Goal: Transaction & Acquisition: Purchase product/service

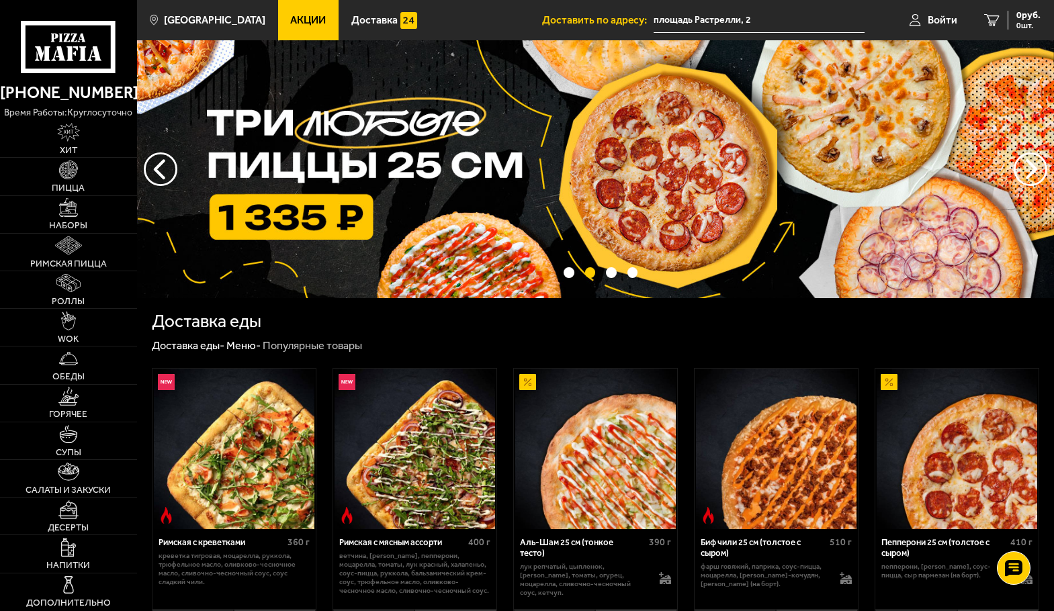
click at [290, 17] on span "Акции" at bounding box center [308, 20] width 36 height 11
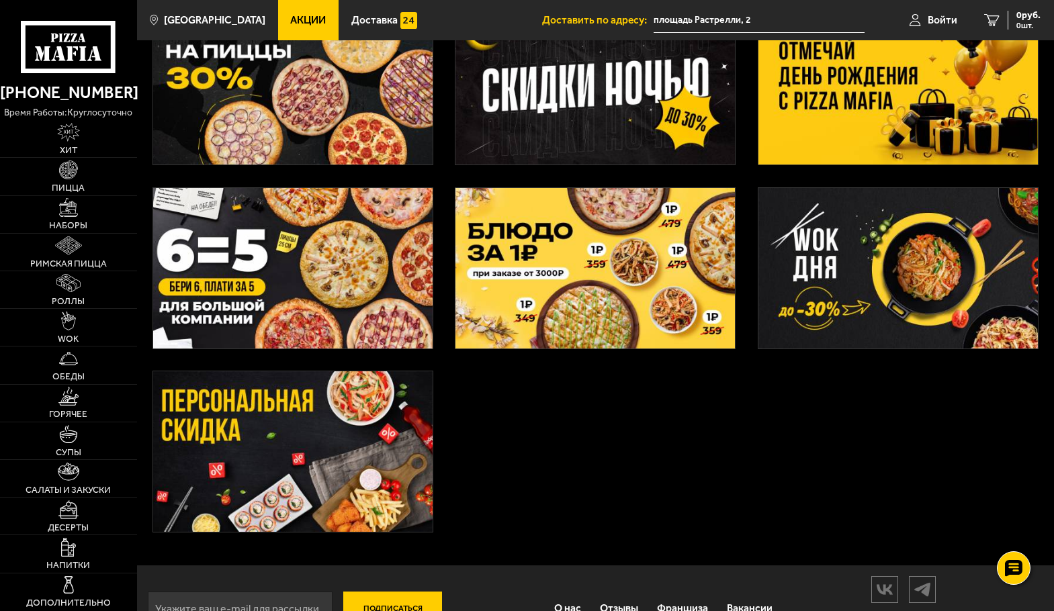
scroll to position [267, 0]
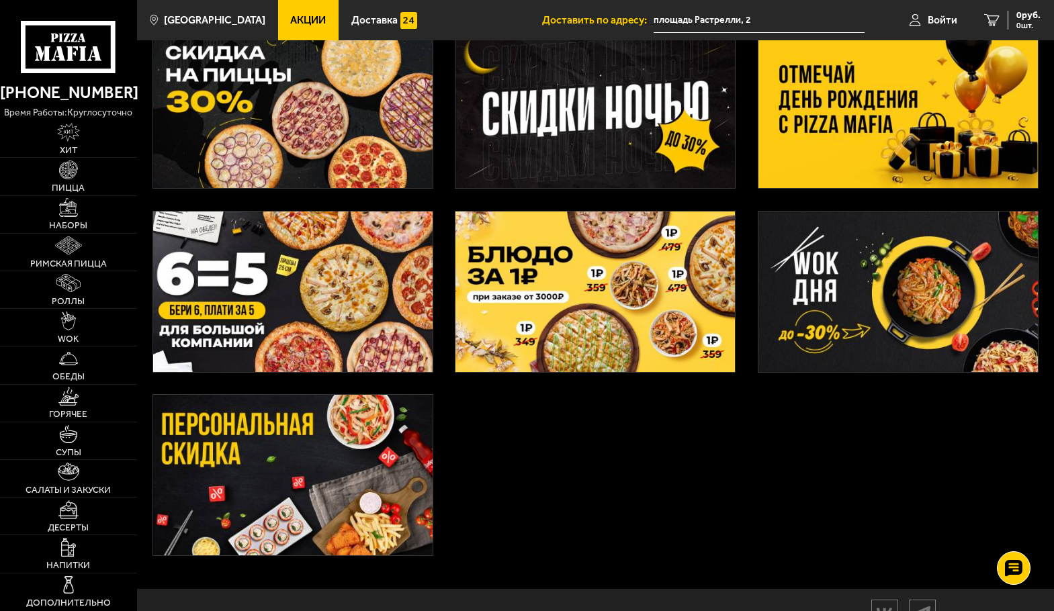
click at [205, 277] on img at bounding box center [293, 292] width 280 height 161
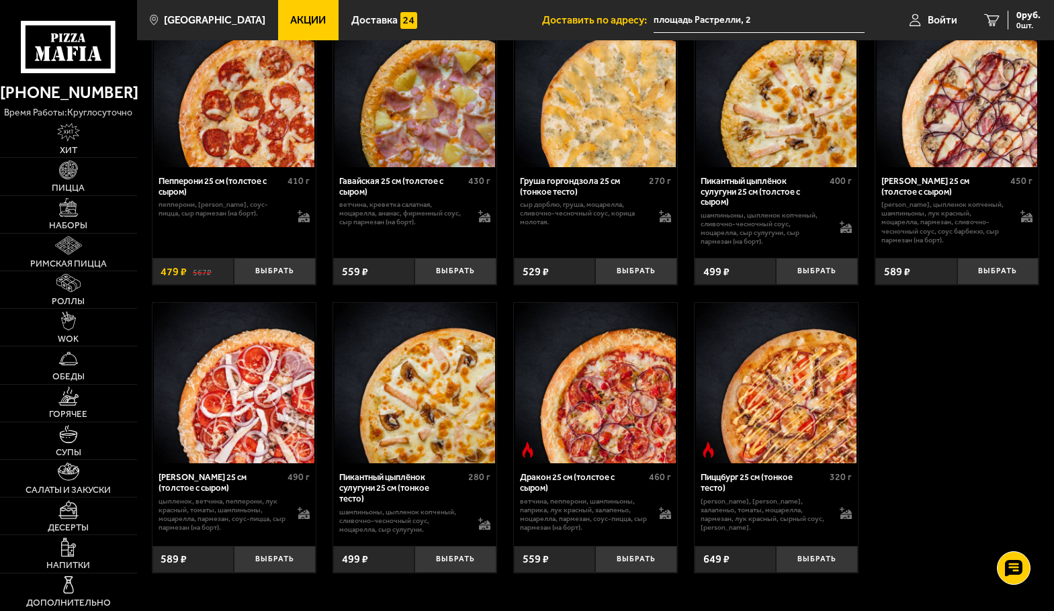
scroll to position [2352, 0]
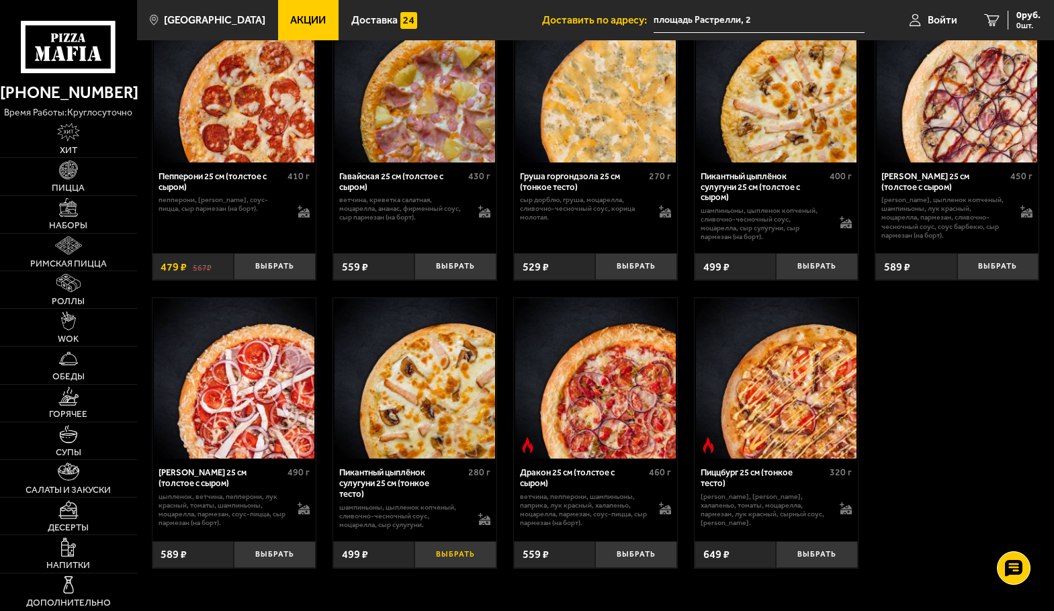
click at [447, 557] on button "Выбрать" at bounding box center [455, 555] width 81 height 27
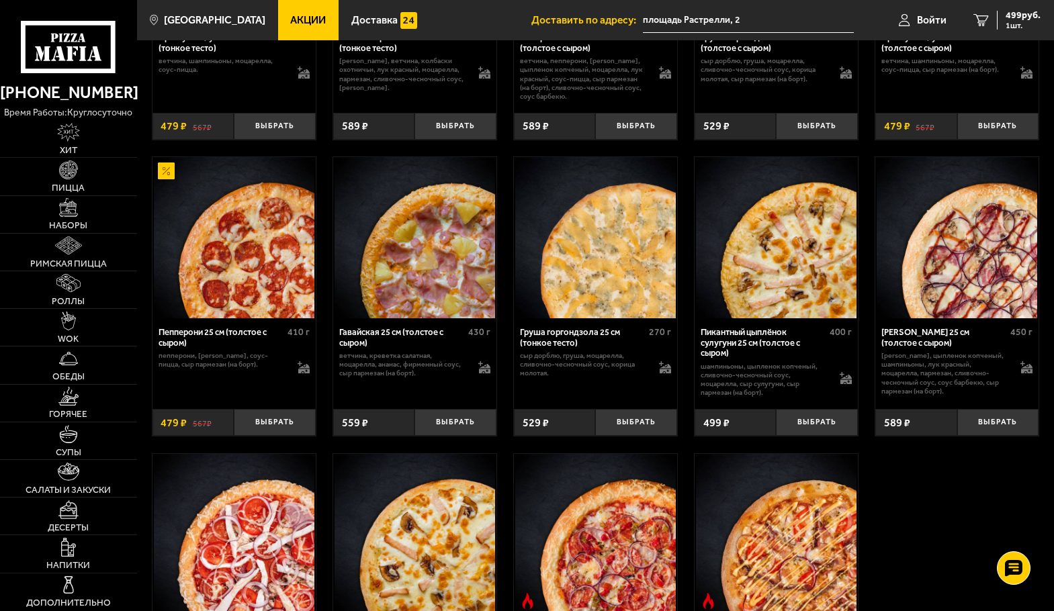
scroll to position [2150, 0]
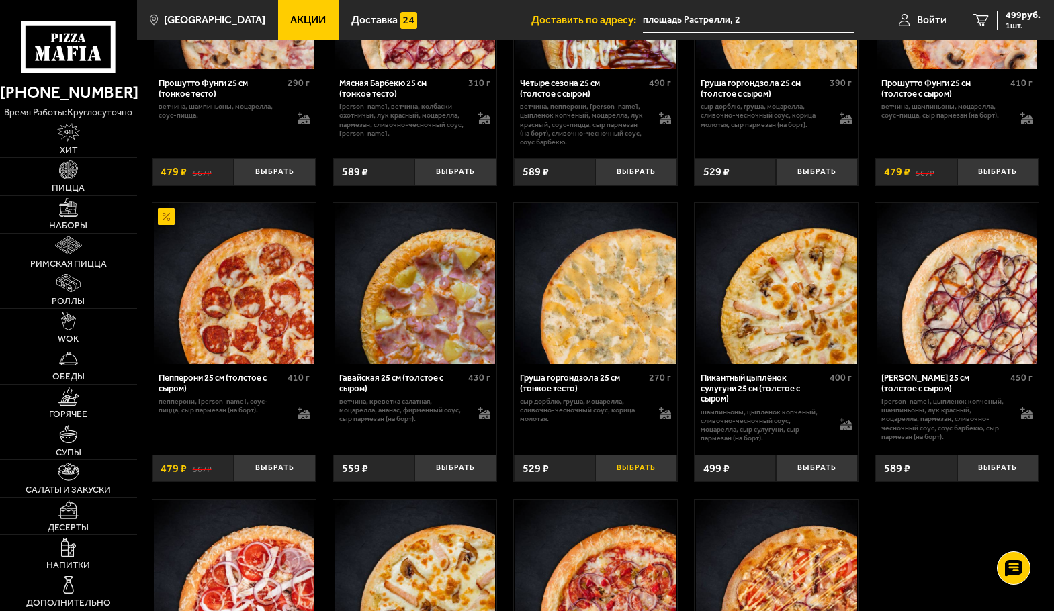
click at [625, 472] on button "Выбрать" at bounding box center [635, 468] width 81 height 27
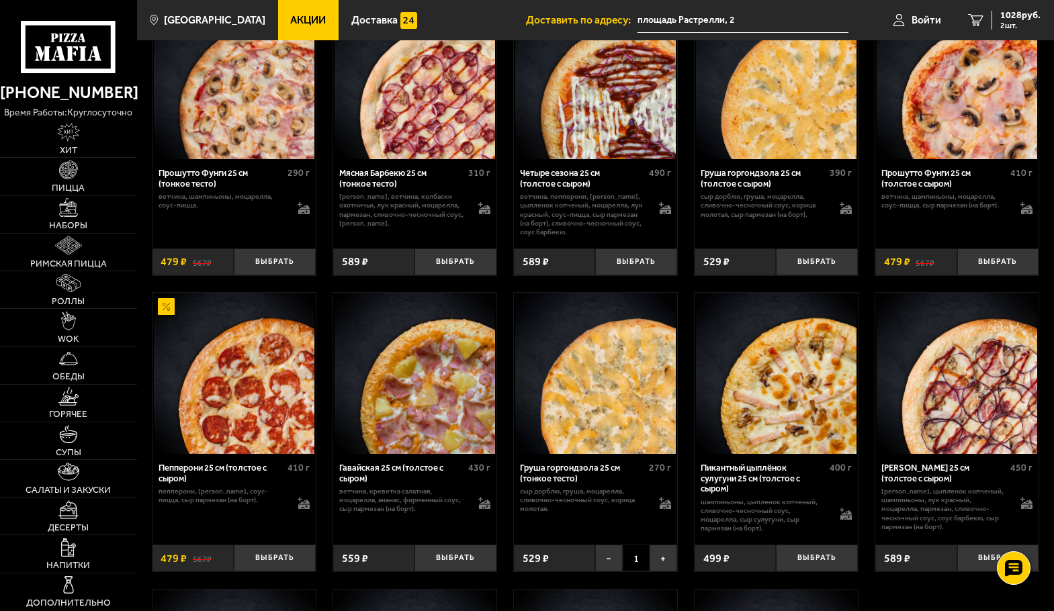
scroll to position [2083, 0]
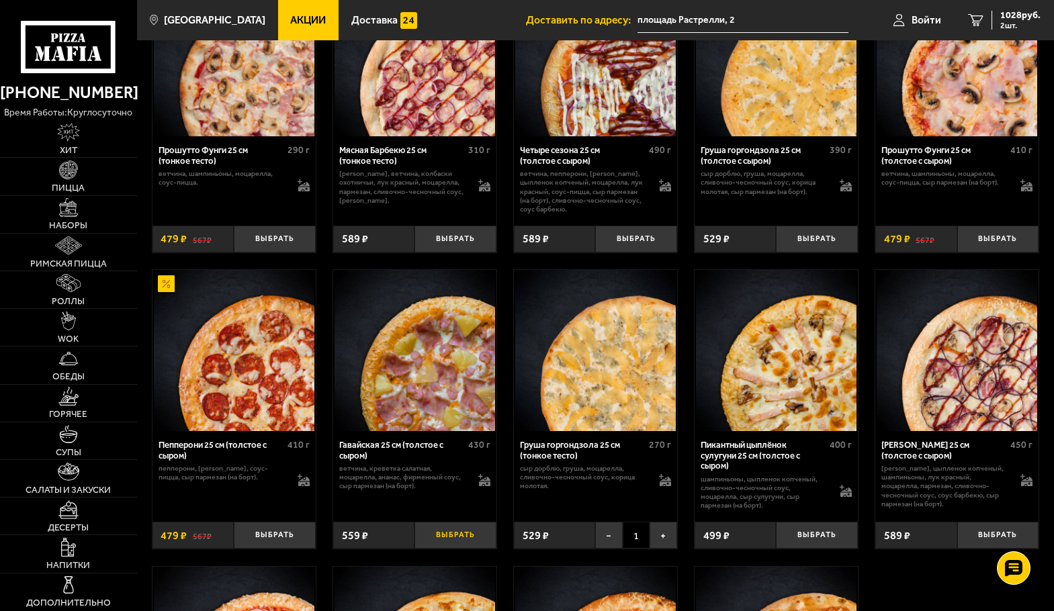
click at [454, 540] on button "Выбрать" at bounding box center [455, 535] width 81 height 27
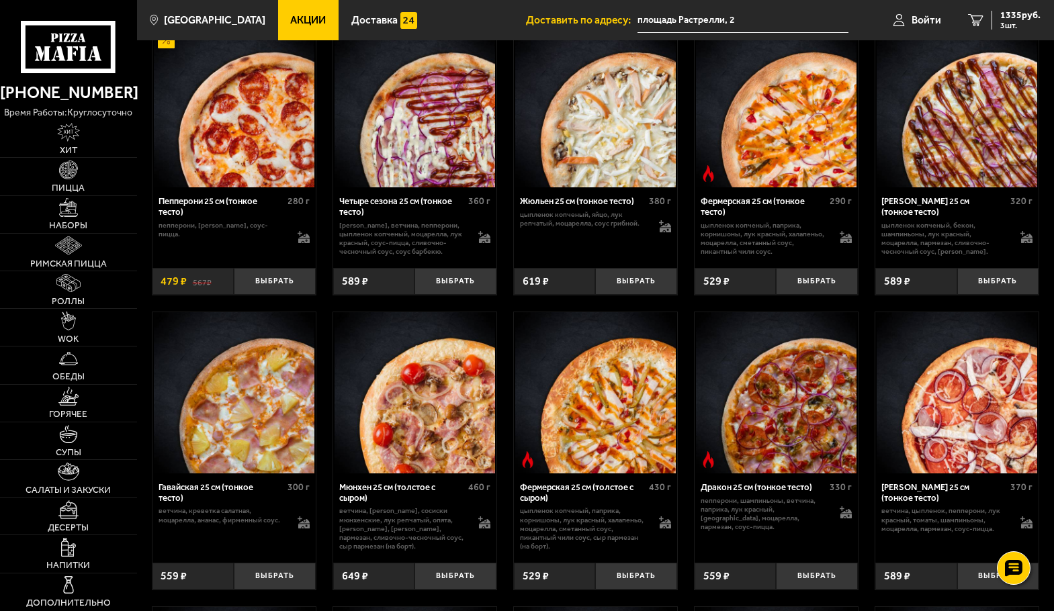
scroll to position [1075, 0]
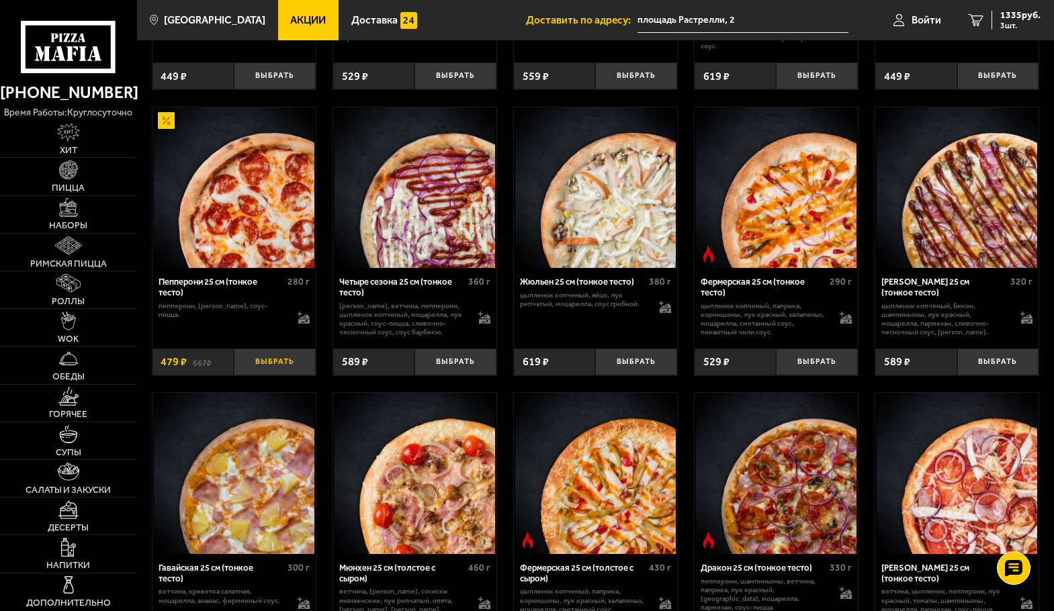
click at [271, 362] on button "Выбрать" at bounding box center [274, 362] width 81 height 27
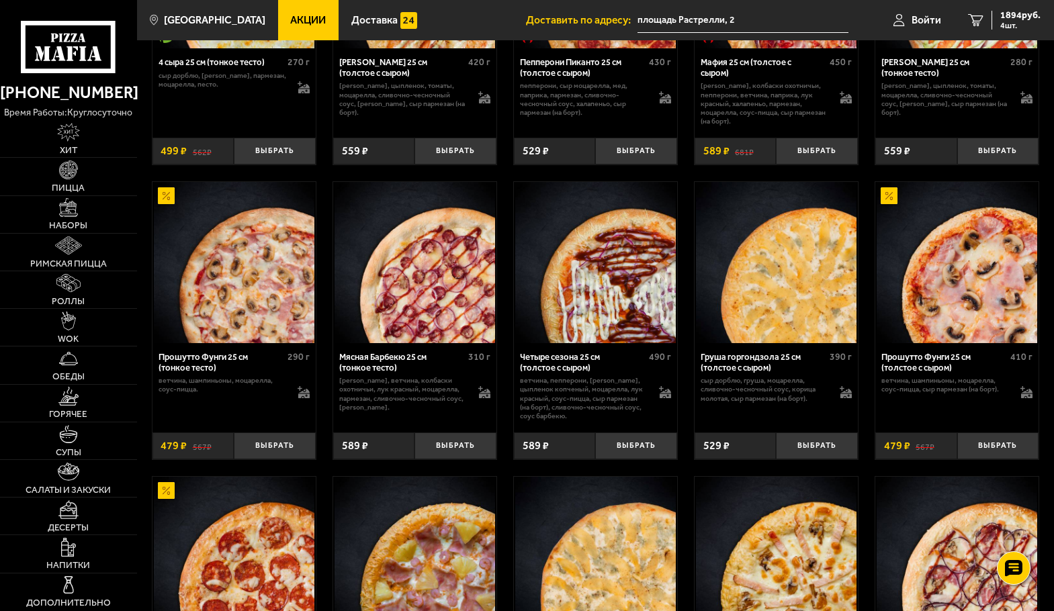
scroll to position [1881, 0]
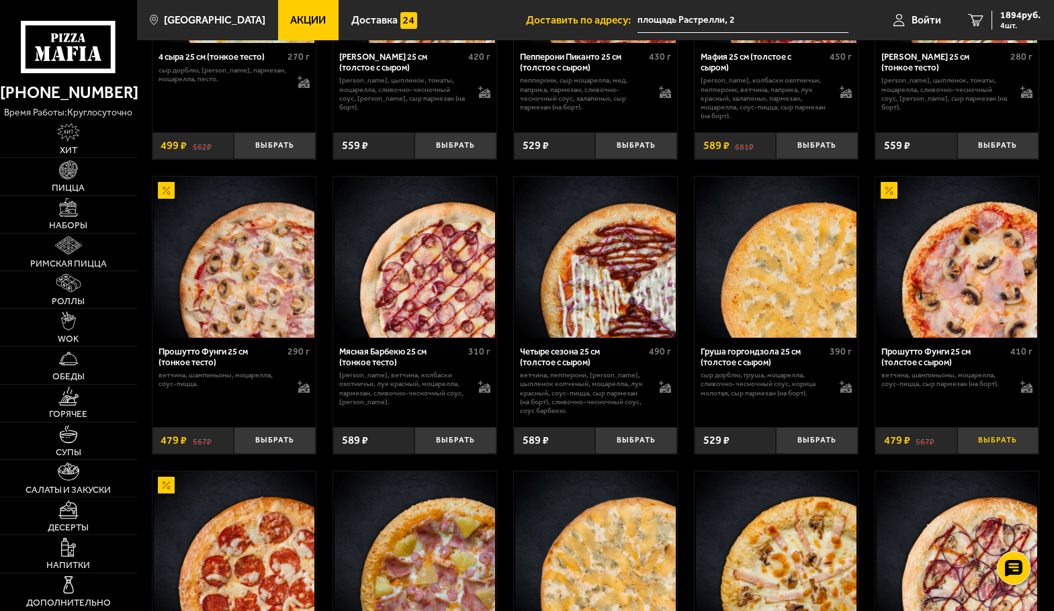
click at [984, 440] on button "Выбрать" at bounding box center [997, 440] width 81 height 27
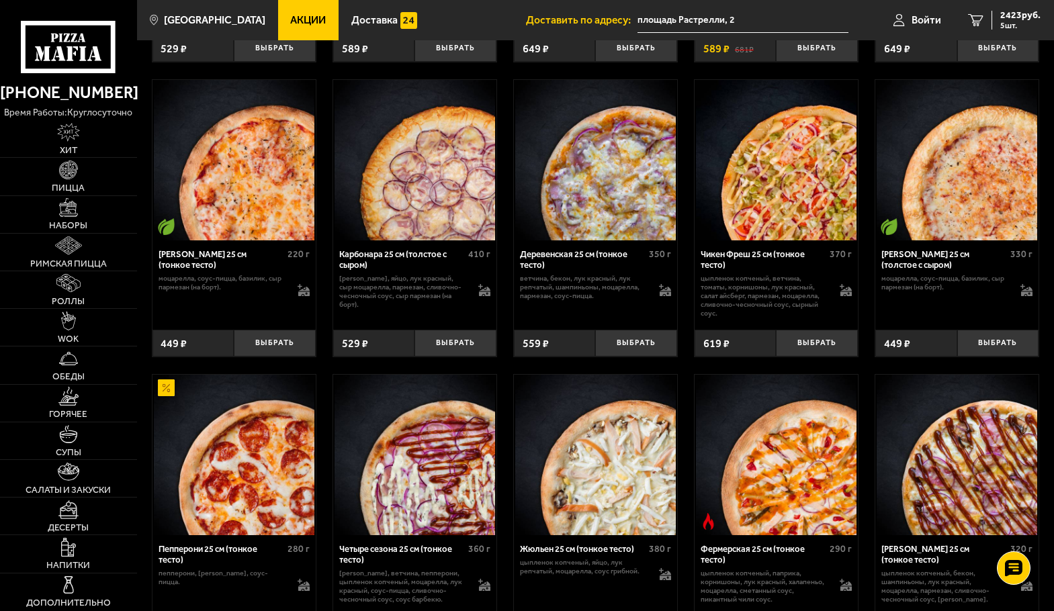
scroll to position [806, 0]
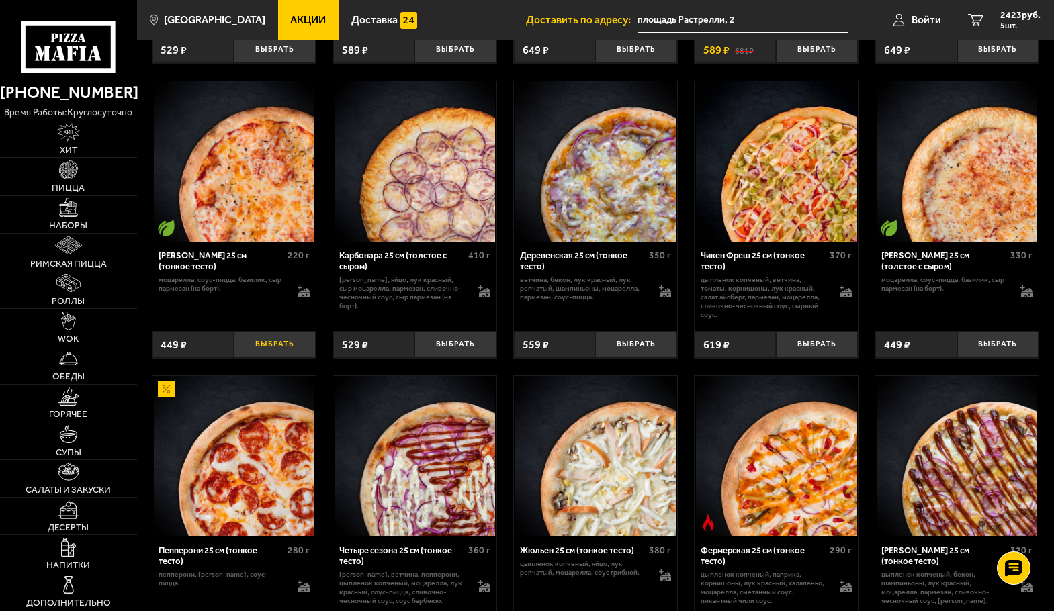
click at [282, 354] on button "Выбрать" at bounding box center [274, 344] width 81 height 27
click at [943, 22] on link "Войти" at bounding box center [917, 20] width 75 height 40
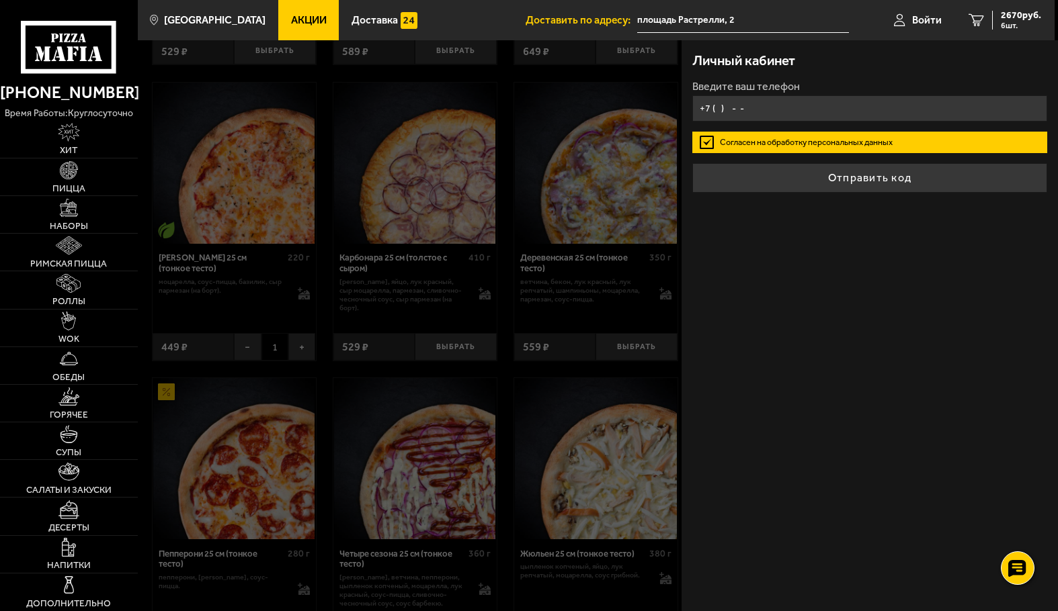
click at [738, 116] on input "+7 ( ) - -" at bounding box center [869, 108] width 354 height 26
type input "+7 ( ) - -"
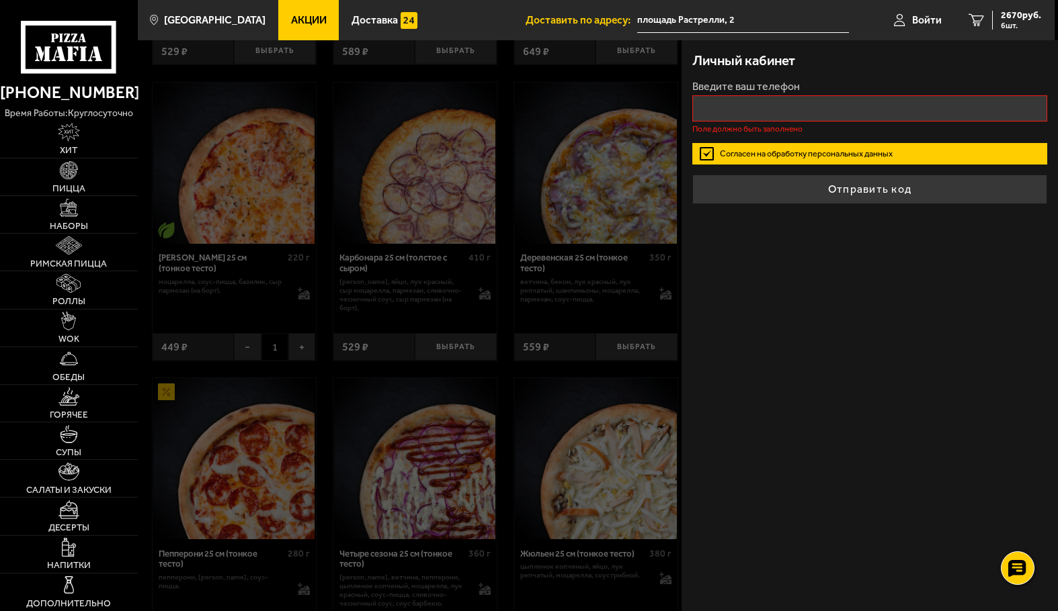
click at [722, 71] on div "Личный кабинет" at bounding box center [869, 60] width 354 height 41
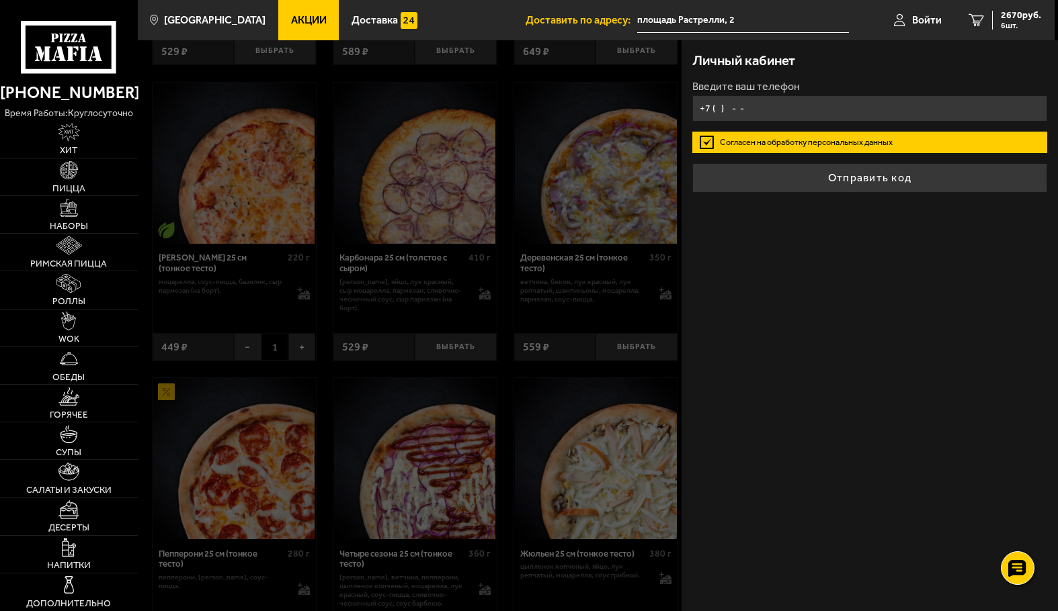
click at [738, 107] on input "+7 ( ) - -" at bounding box center [869, 108] width 354 height 26
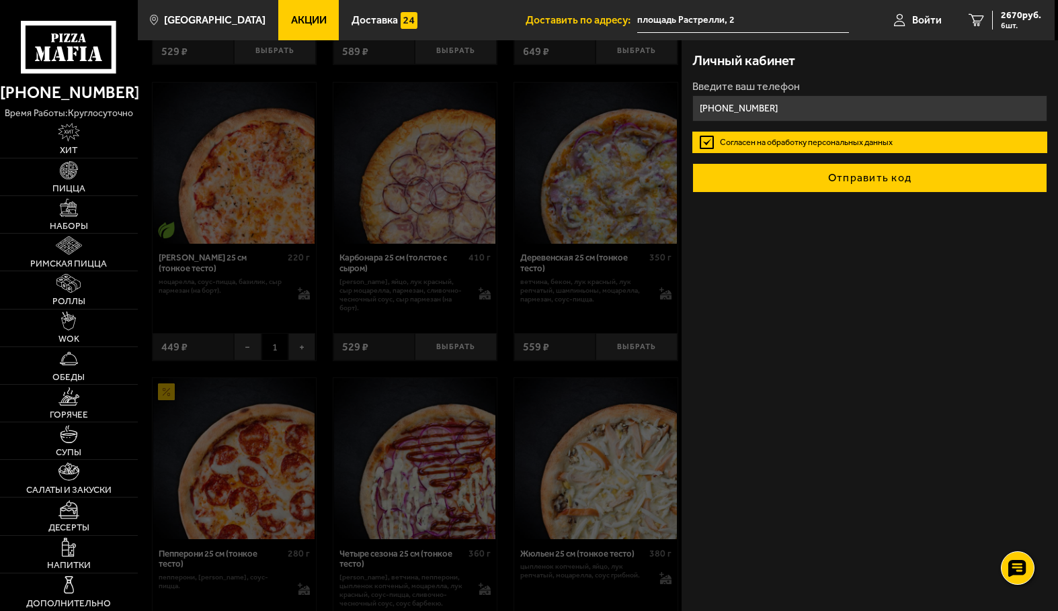
type input "[PHONE_NUMBER]"
click at [842, 173] on button "Отправить код" at bounding box center [869, 178] width 354 height 30
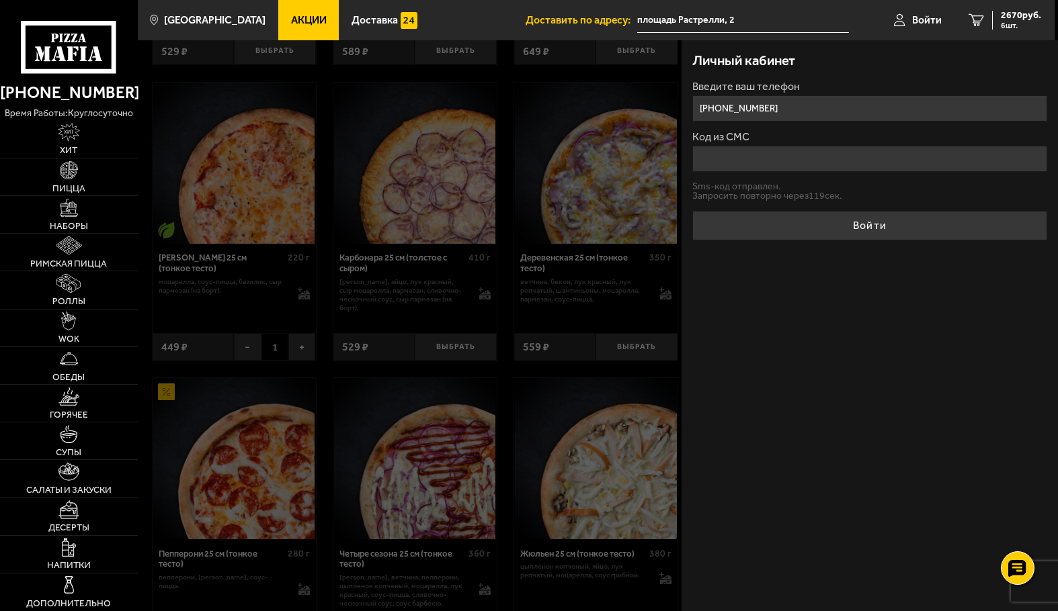
click at [765, 158] on input "Код из СМС" at bounding box center [869, 159] width 354 height 26
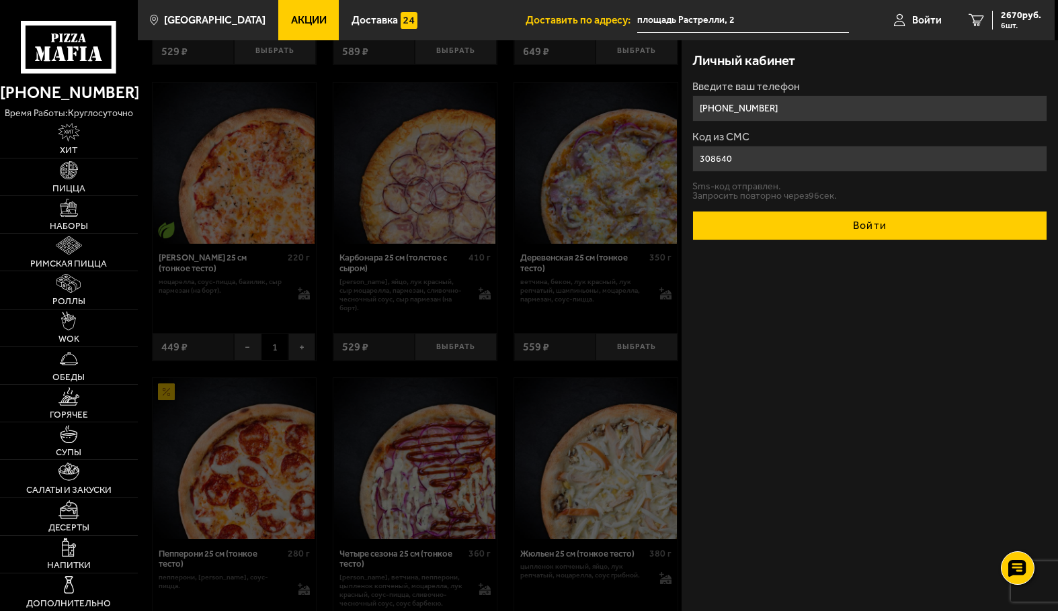
type input "308640"
click at [775, 220] on button "Войти" at bounding box center [869, 226] width 354 height 30
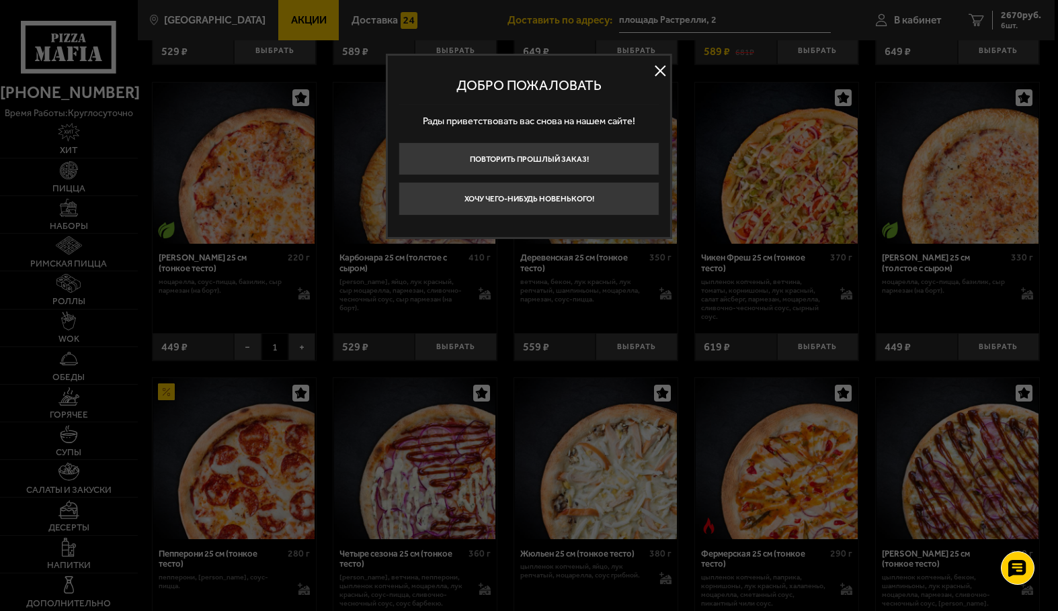
click at [661, 73] on button at bounding box center [660, 71] width 20 height 20
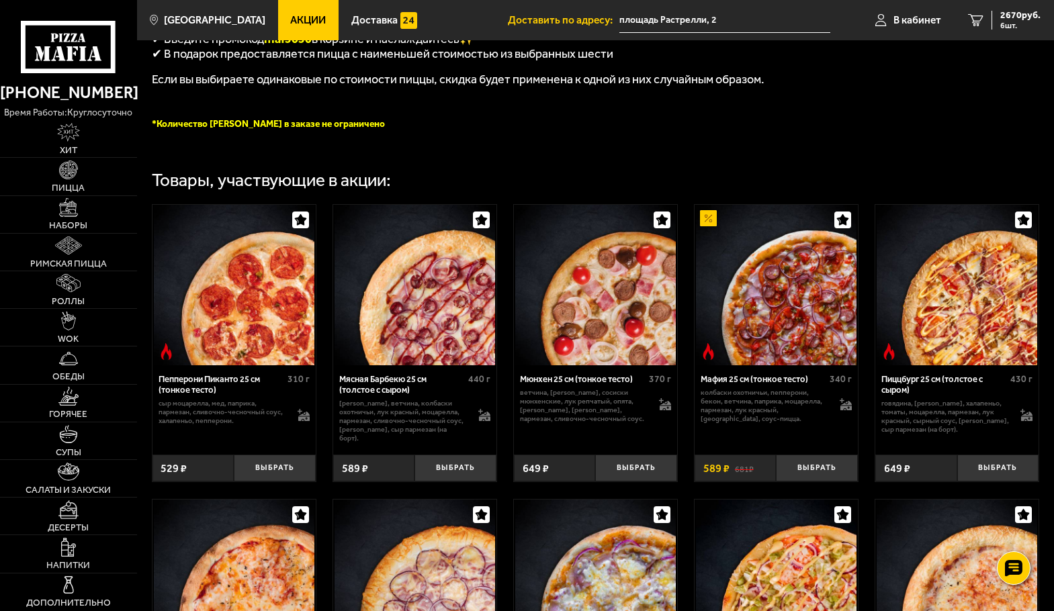
scroll to position [202, 0]
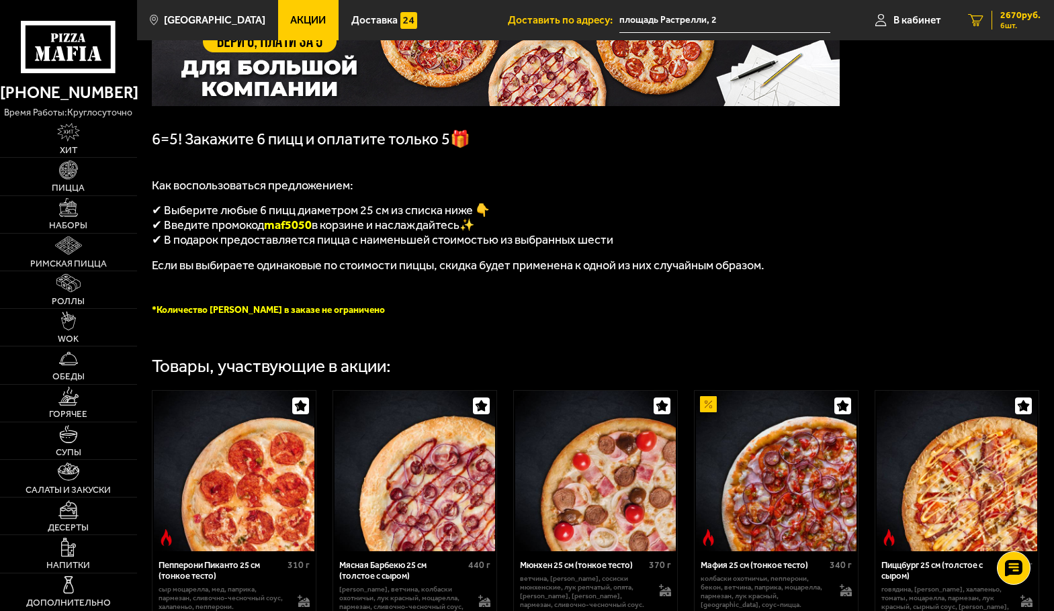
click at [1037, 17] on span "2670 руб." at bounding box center [1020, 15] width 40 height 9
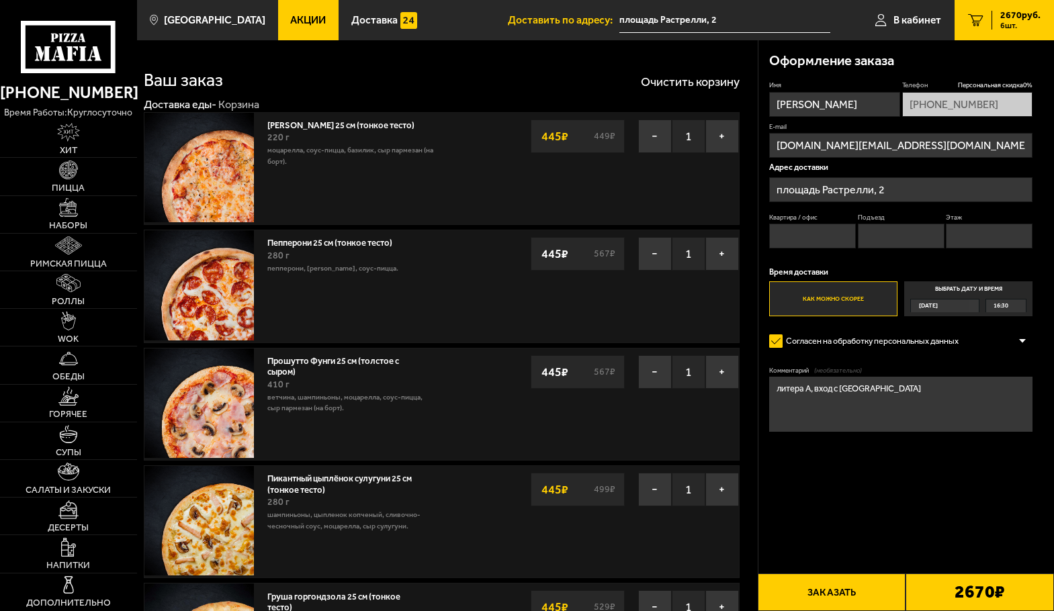
scroll to position [1, 0]
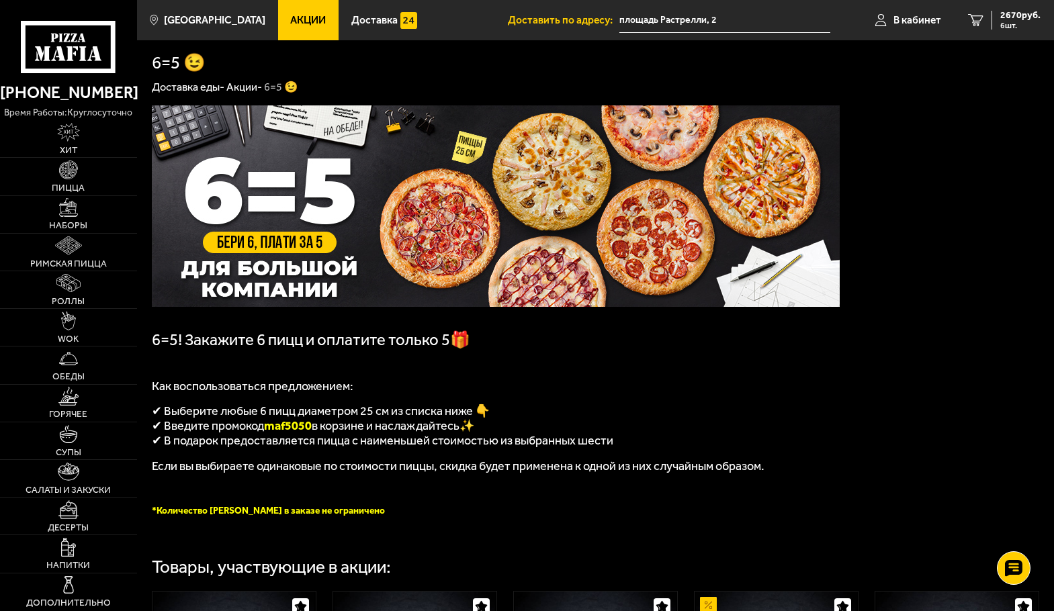
click at [323, 202] on img at bounding box center [496, 206] width 688 height 202
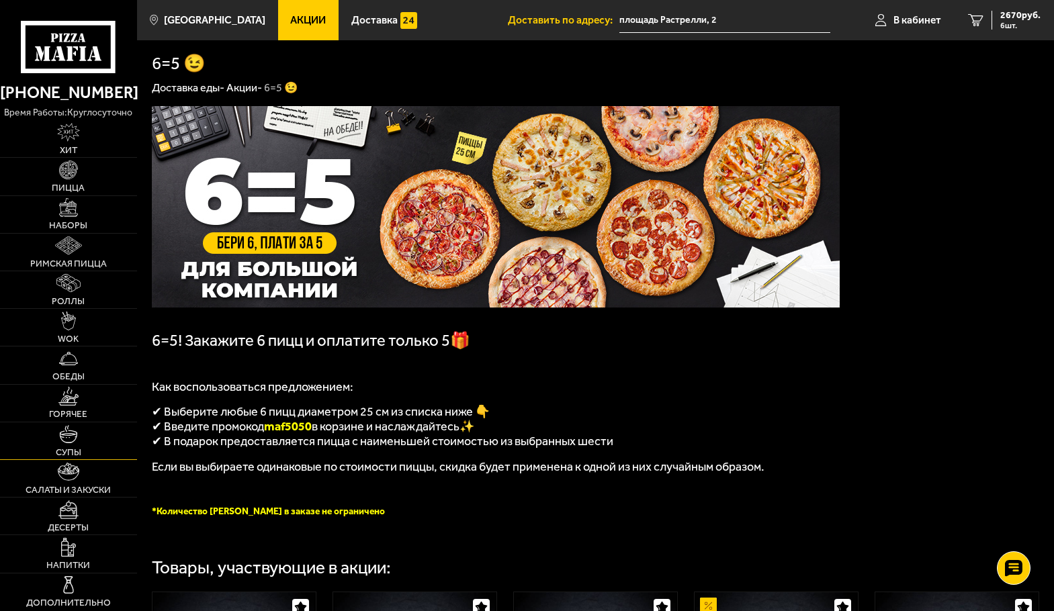
scroll to position [67, 0]
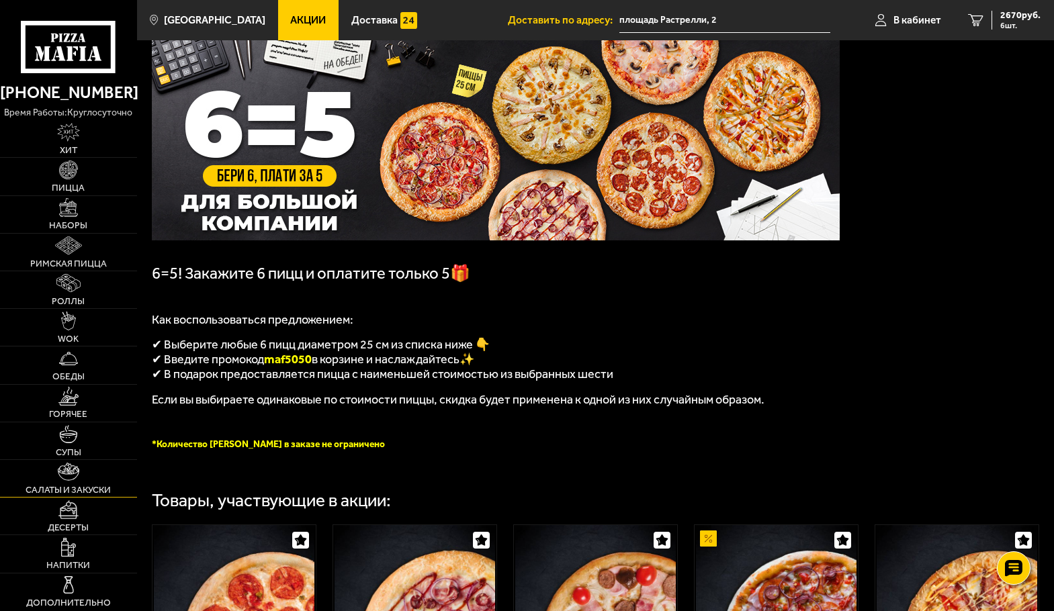
click at [96, 488] on span "Салаты и закуски" at bounding box center [68, 490] width 85 height 9
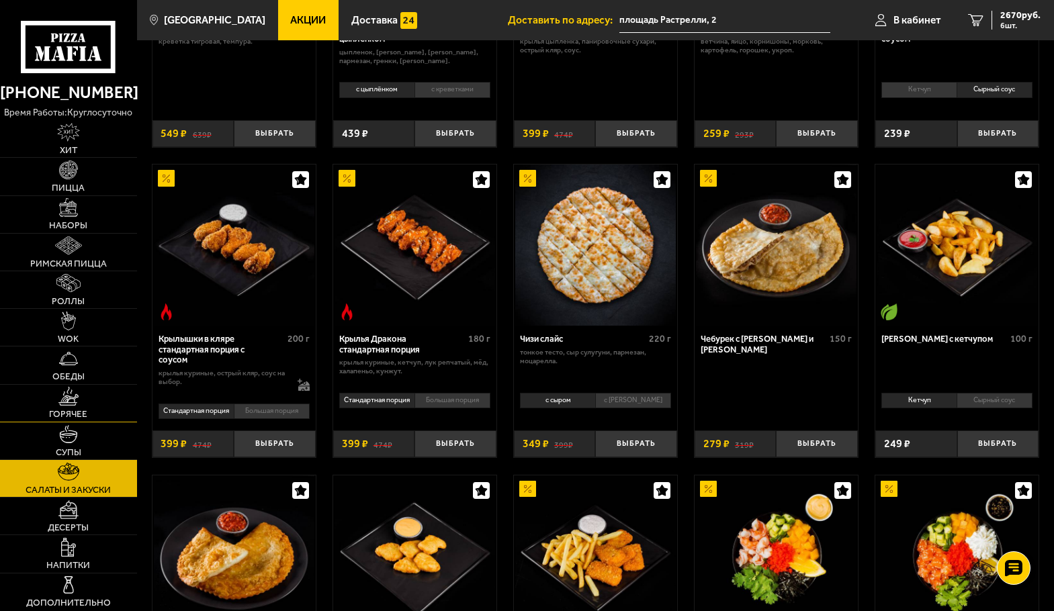
scroll to position [336, 0]
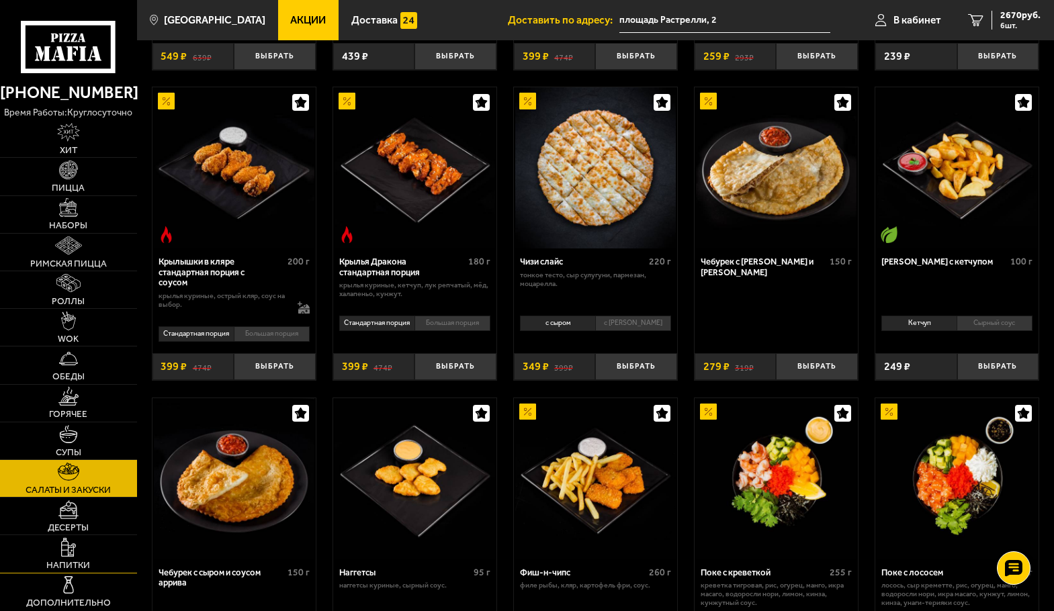
click at [45, 566] on link "Напитки" at bounding box center [68, 554] width 137 height 37
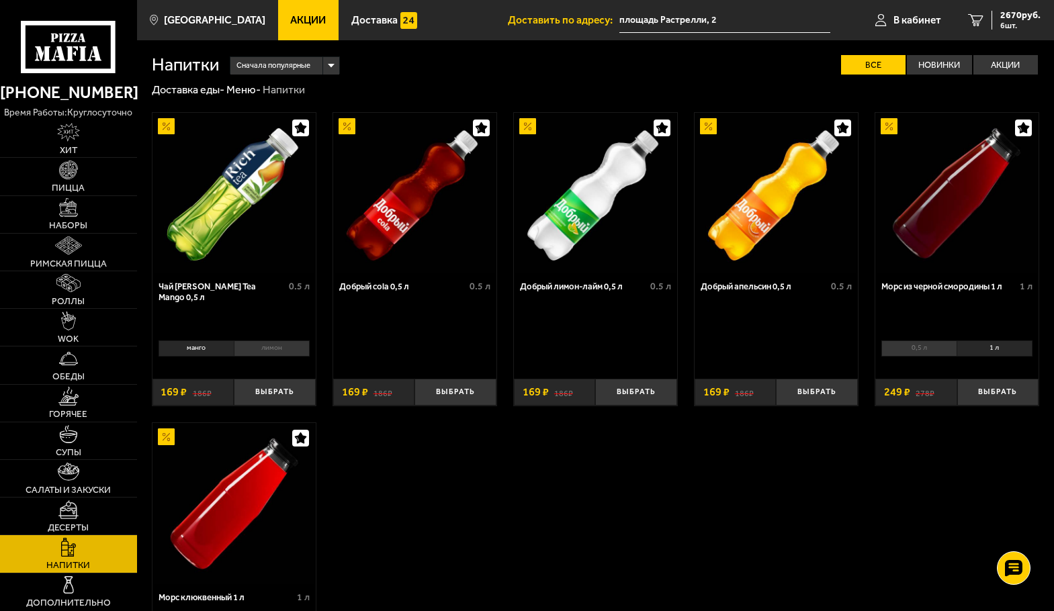
scroll to position [134, 0]
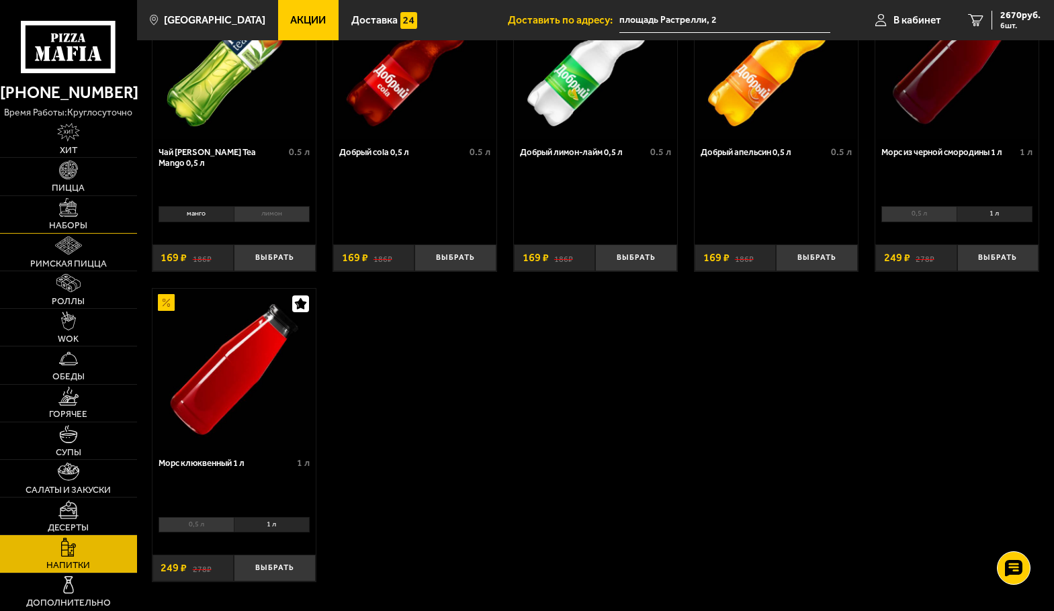
click at [68, 225] on span "Наборы" at bounding box center [68, 225] width 38 height 9
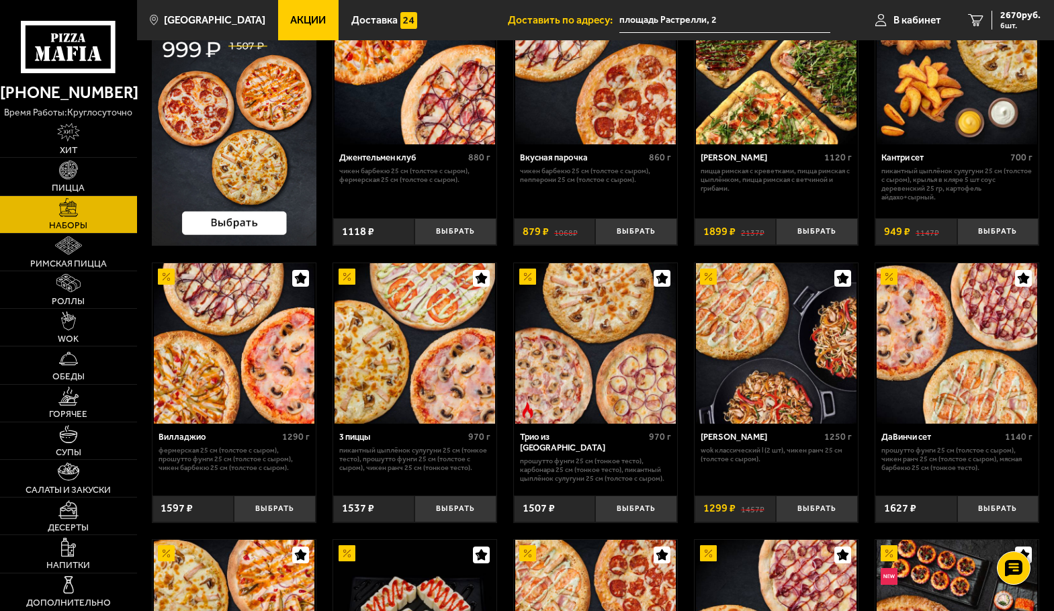
scroll to position [134, 0]
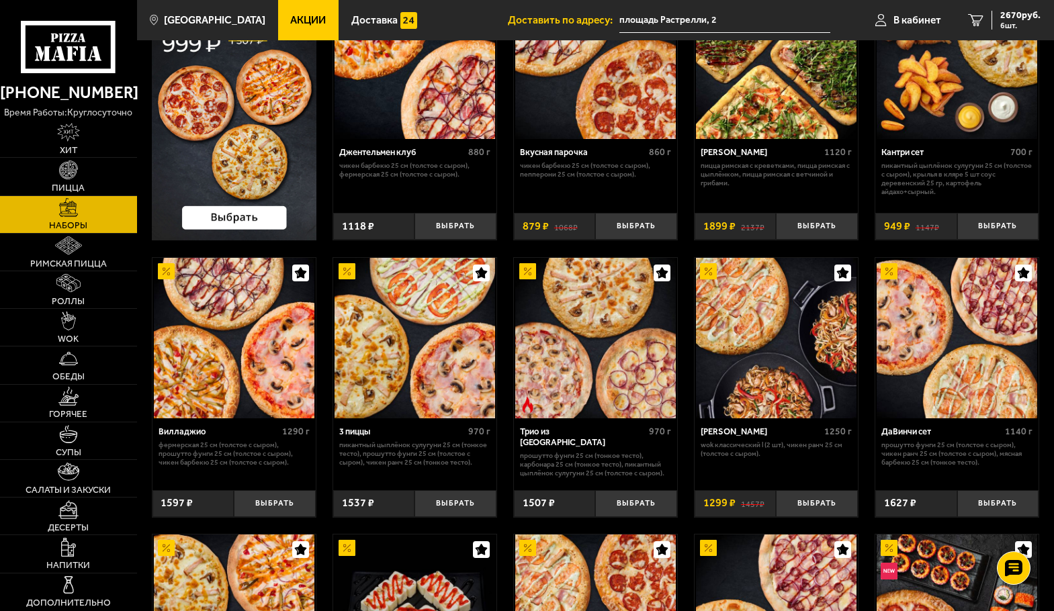
click at [262, 115] on img at bounding box center [234, 109] width 165 height 263
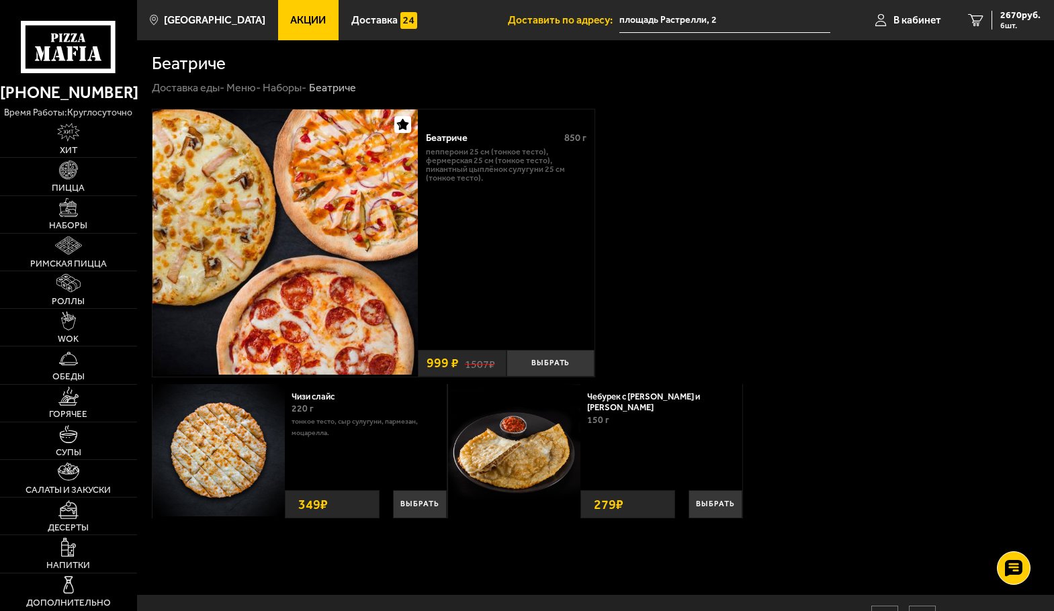
click at [492, 167] on p "Пепперони 25 см (тонкое тесто), Фермерская 25 см (тонкое тесто), Пикантный цыпл…" at bounding box center [506, 165] width 161 height 35
click at [464, 137] on div "Беатриче" at bounding box center [490, 138] width 128 height 12
drag, startPoint x: 546, startPoint y: 359, endPoint x: 595, endPoint y: 345, distance: 51.0
click at [542, 356] on button "Выбрать" at bounding box center [551, 363] width 89 height 27
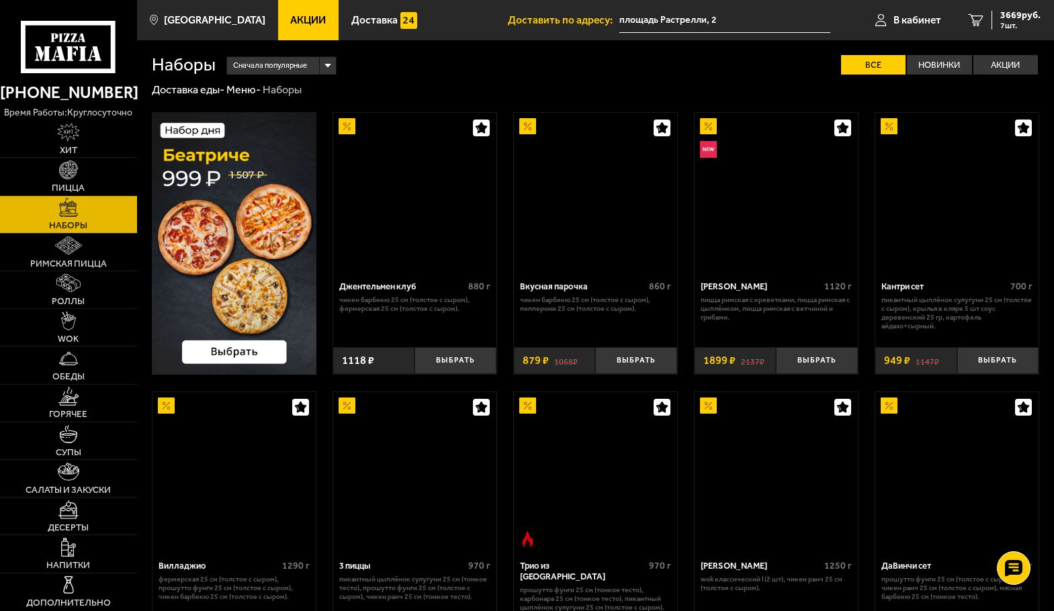
scroll to position [134, 0]
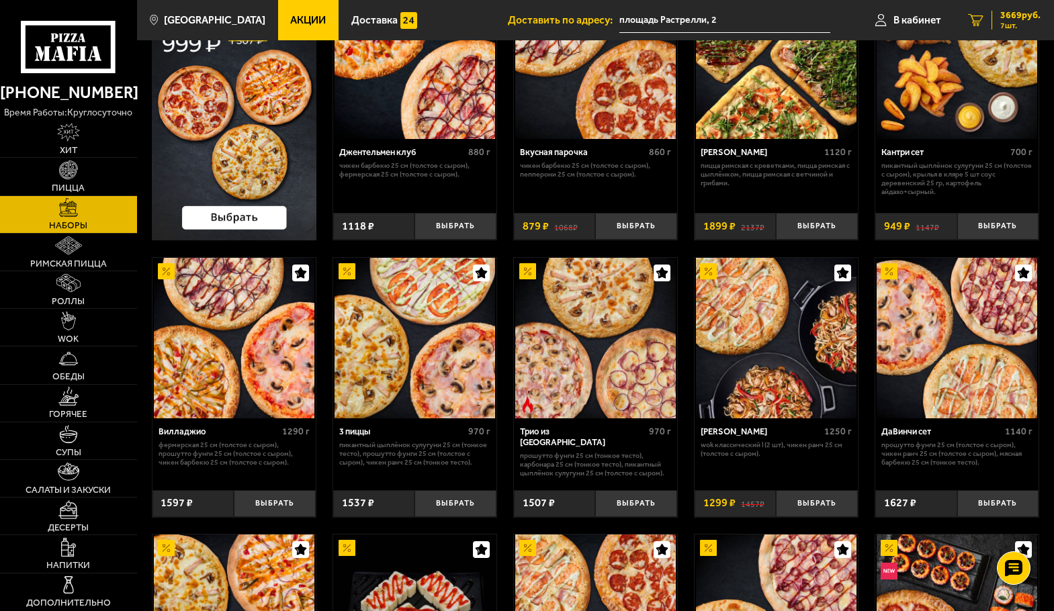
click at [1023, 17] on span "3669 руб." at bounding box center [1020, 15] width 40 height 9
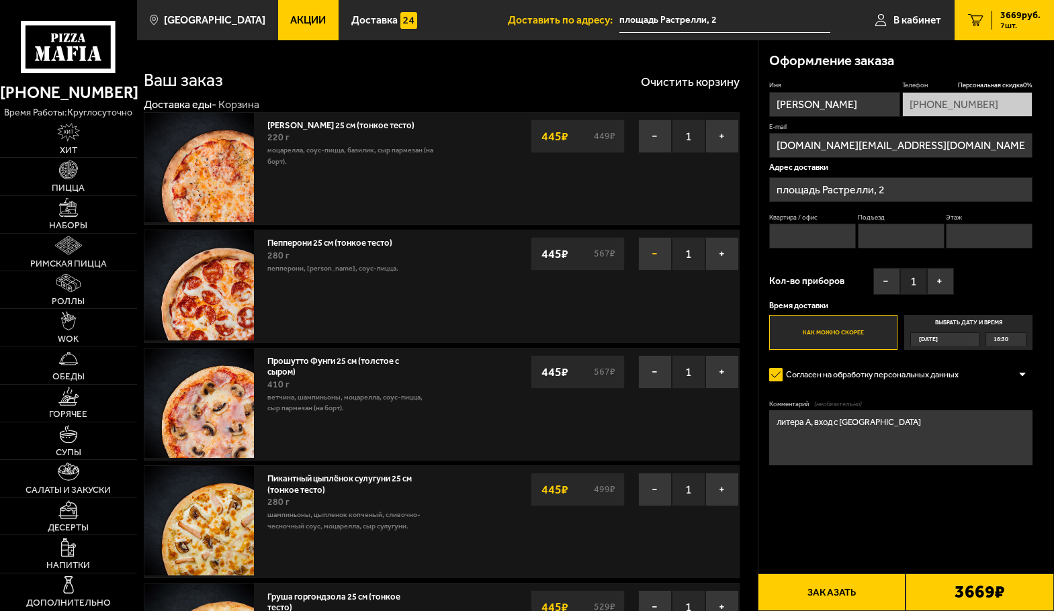
click at [650, 257] on button "−" at bounding box center [655, 254] width 34 height 34
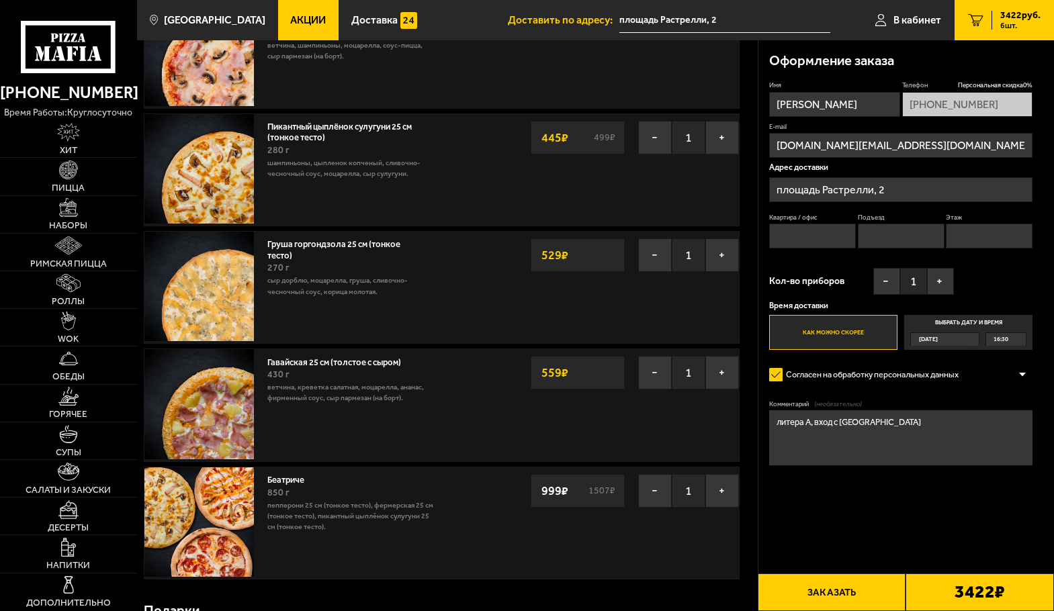
scroll to position [202, 0]
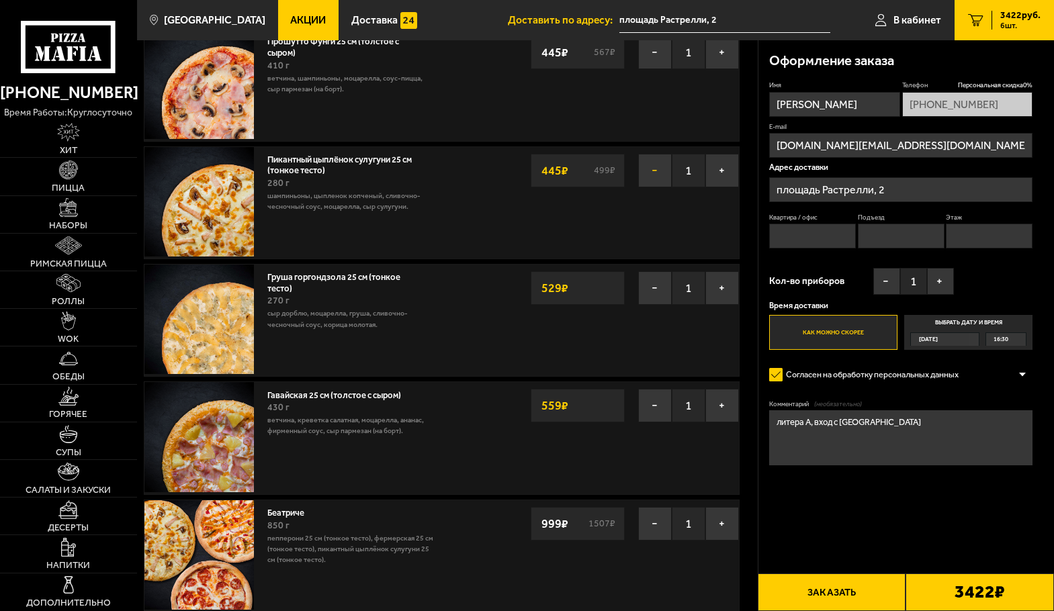
click at [651, 171] on button "−" at bounding box center [655, 171] width 34 height 34
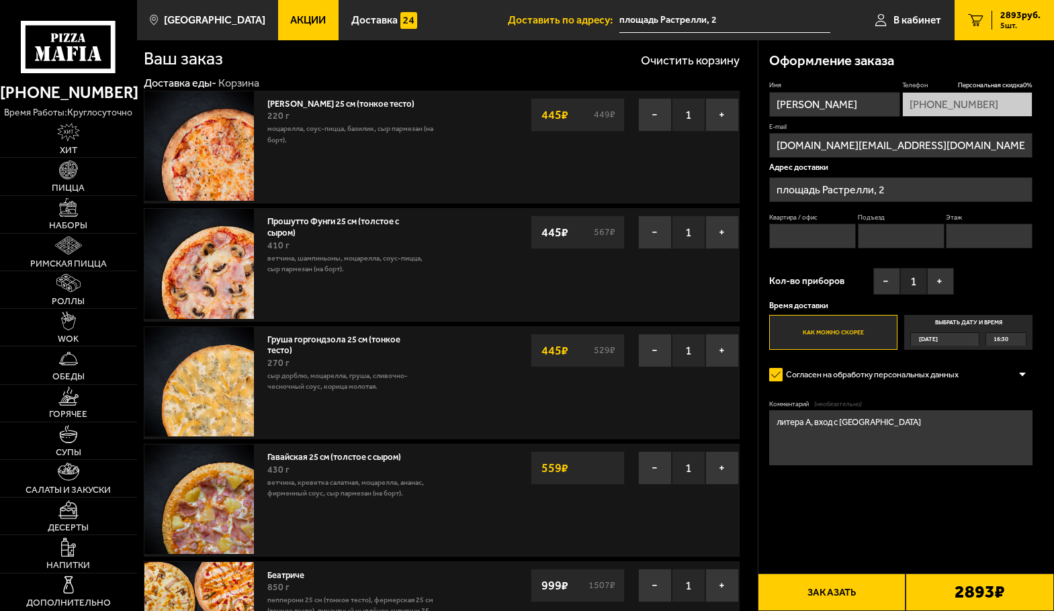
scroll to position [0, 0]
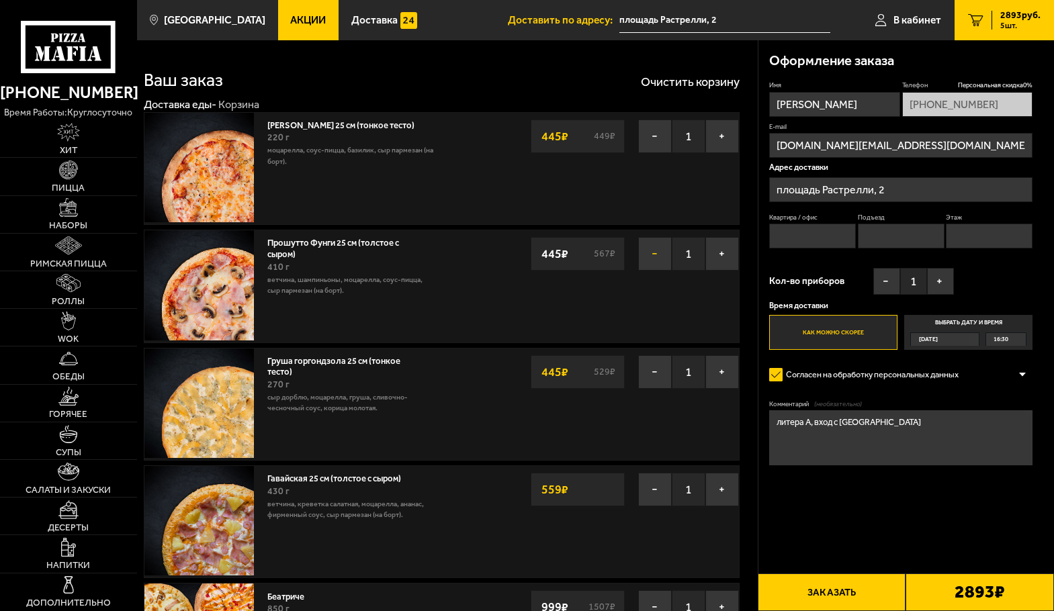
click at [648, 258] on button "−" at bounding box center [655, 254] width 34 height 34
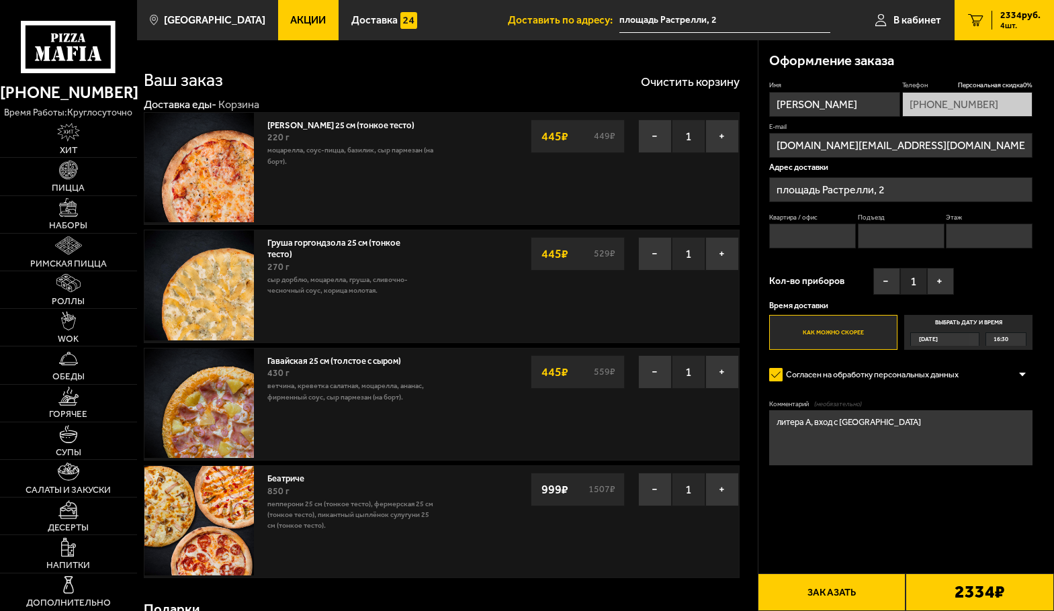
click at [975, 325] on label "Выбрать дату и время [DATE] 16:30" at bounding box center [968, 332] width 128 height 35
click at [0, 0] on input "Выбрать дату и время [DATE] 16:30" at bounding box center [0, 0] width 0 height 0
click at [969, 343] on div "[DATE]" at bounding box center [940, 339] width 58 height 13
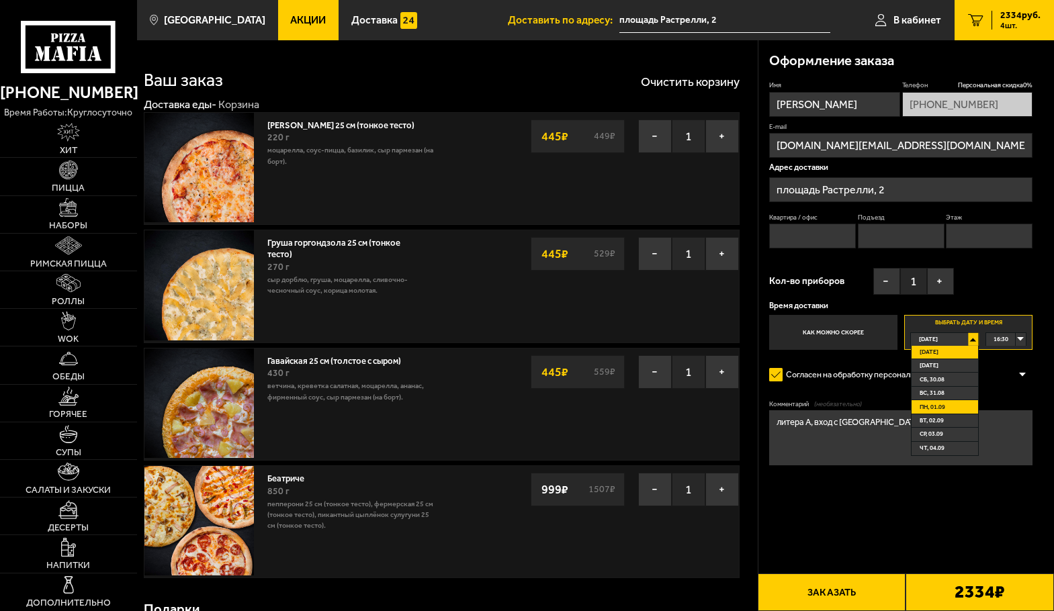
click at [952, 405] on li "пн, 01.09" at bounding box center [945, 406] width 67 height 13
click at [1024, 341] on div "00:00" at bounding box center [1006, 339] width 40 height 13
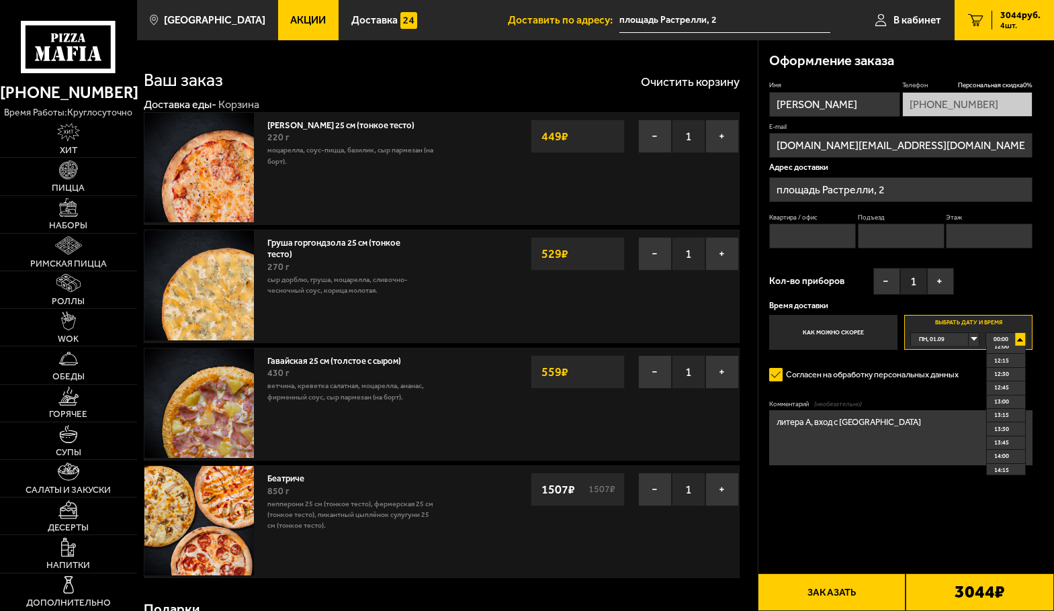
scroll to position [672, 0]
click at [1013, 400] on li "13:00" at bounding box center [1006, 394] width 39 height 13
click at [853, 593] on button "Заказать" at bounding box center [832, 593] width 148 height 38
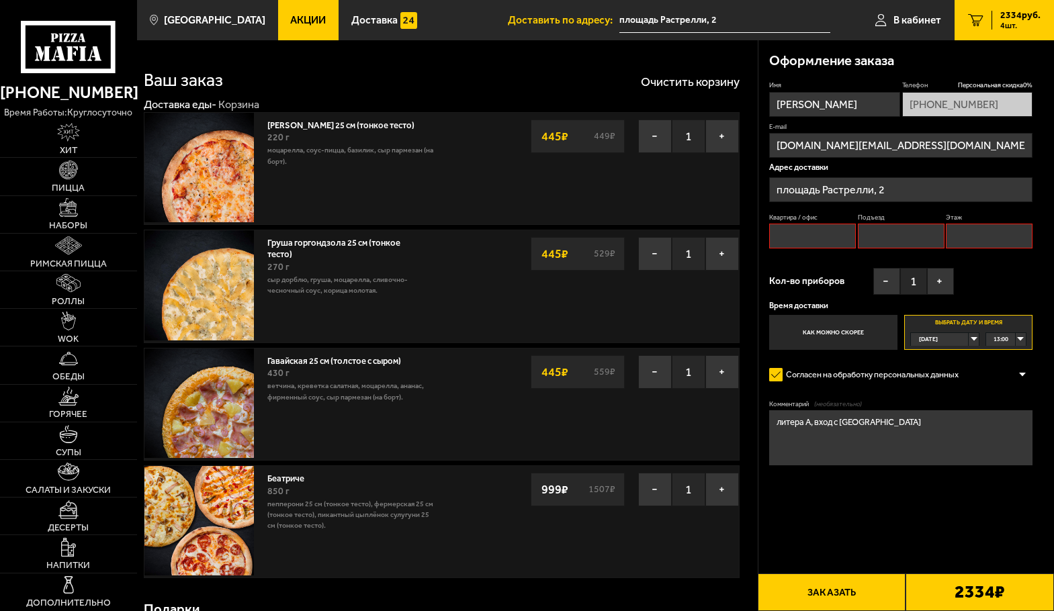
click at [818, 592] on button "Заказать" at bounding box center [832, 593] width 148 height 38
click at [833, 589] on button "Заказать" at bounding box center [832, 593] width 148 height 38
click at [822, 591] on button "Заказать" at bounding box center [832, 593] width 148 height 38
click at [821, 239] on input "Квартира / офис" at bounding box center [812, 236] width 87 height 25
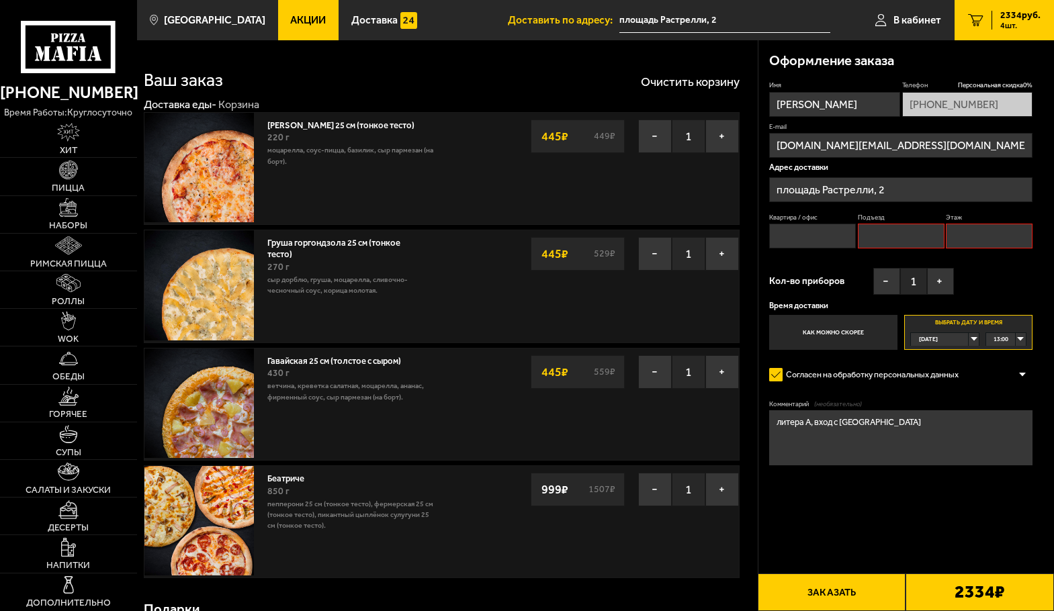
click at [862, 234] on input "Подъезд" at bounding box center [901, 236] width 87 height 25
click at [957, 239] on input "Этаж" at bounding box center [989, 236] width 87 height 25
click at [831, 234] on input "Квартира / офис" at bounding box center [812, 236] width 87 height 25
click at [886, 279] on button "−" at bounding box center [886, 281] width 27 height 27
click at [774, 237] on input "Квартира / офис" at bounding box center [812, 236] width 87 height 25
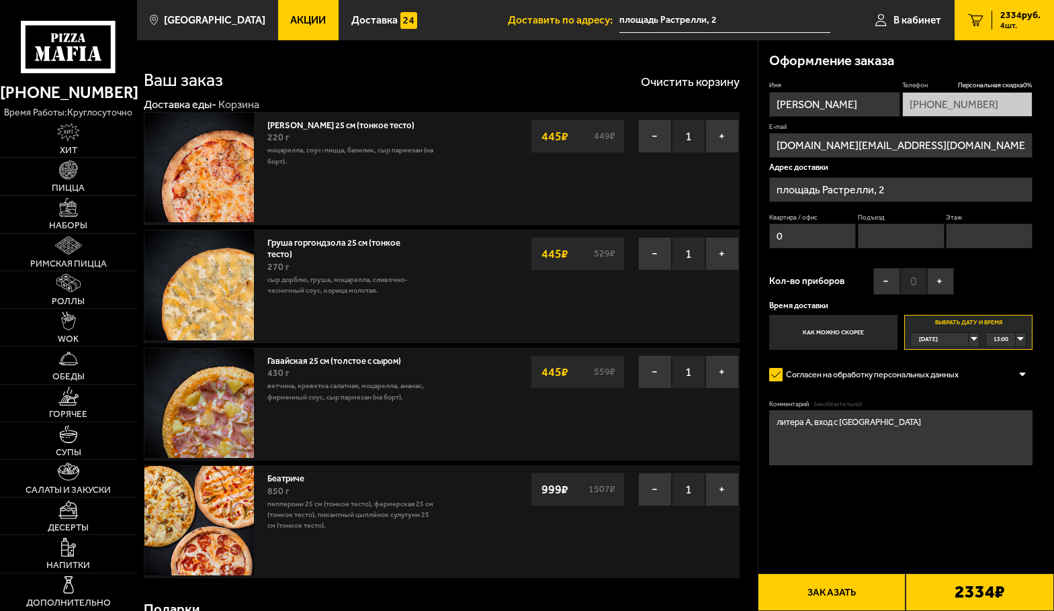
type input "0"
click at [877, 235] on input "Подъезд" at bounding box center [901, 236] width 87 height 25
type input "0"
click at [967, 234] on input "Этаж" at bounding box center [989, 236] width 87 height 25
type input "0"
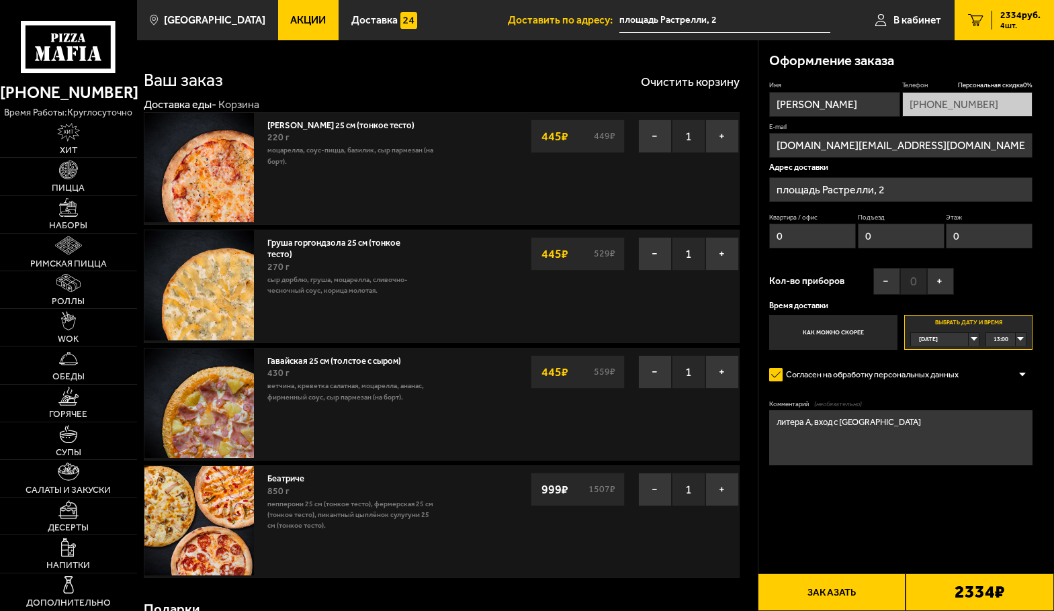
click at [845, 589] on button "Заказать" at bounding box center [832, 593] width 148 height 38
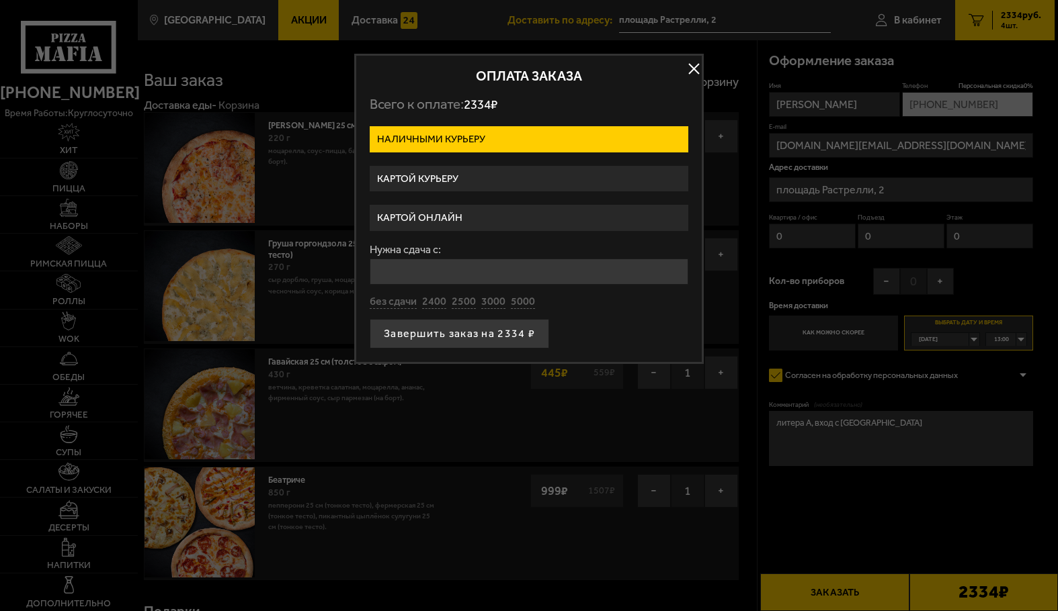
click at [444, 179] on label "Картой курьеру" at bounding box center [529, 179] width 318 height 26
click at [0, 0] on input "Картой курьеру" at bounding box center [0, 0] width 0 height 0
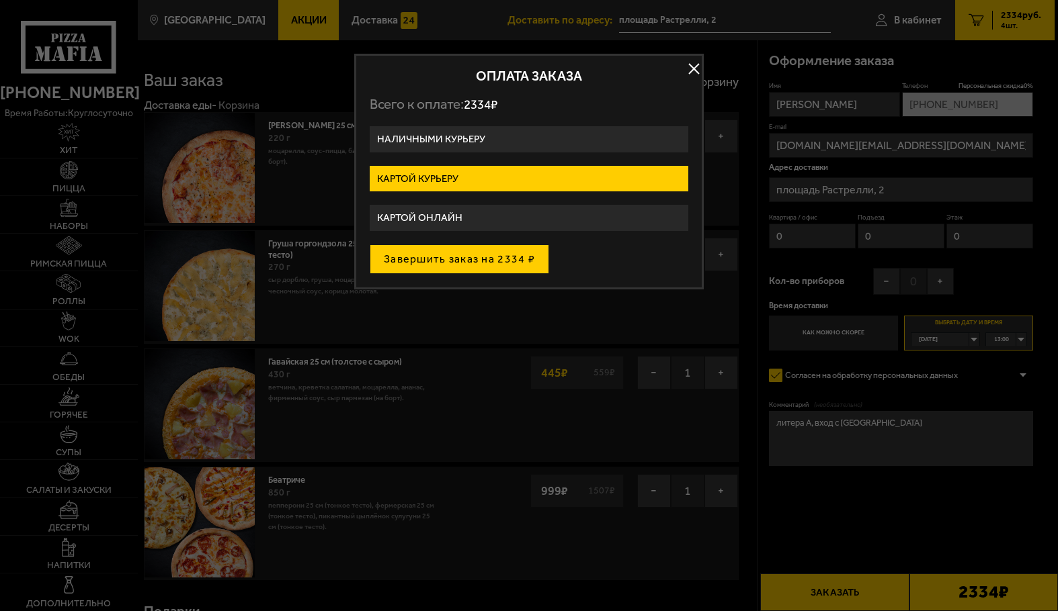
click at [454, 263] on button "Завершить заказ на 2334 ₽" at bounding box center [459, 260] width 179 height 30
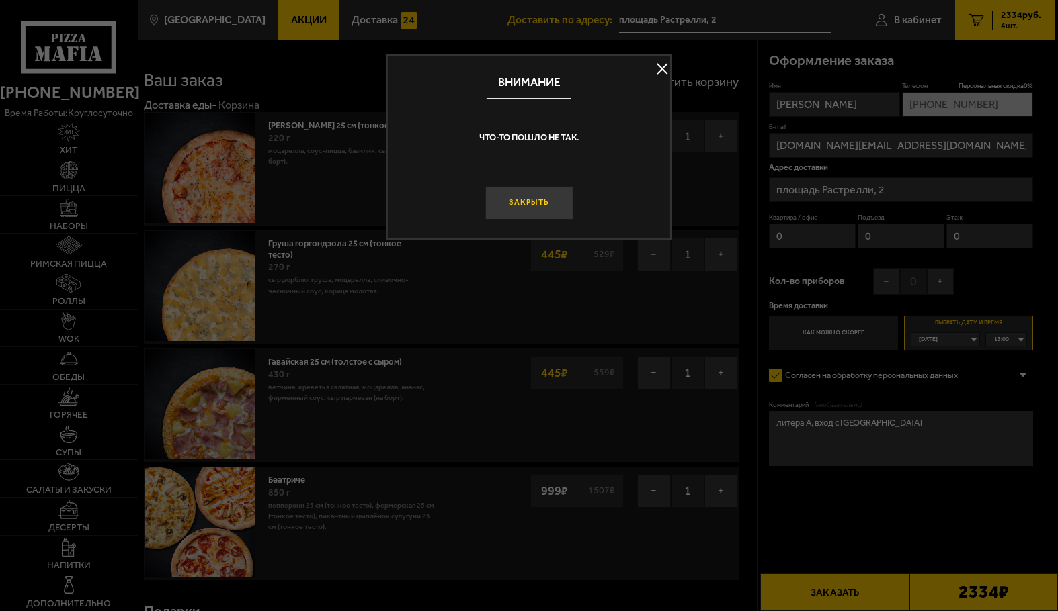
click at [538, 212] on button "Закрыть" at bounding box center [528, 202] width 88 height 33
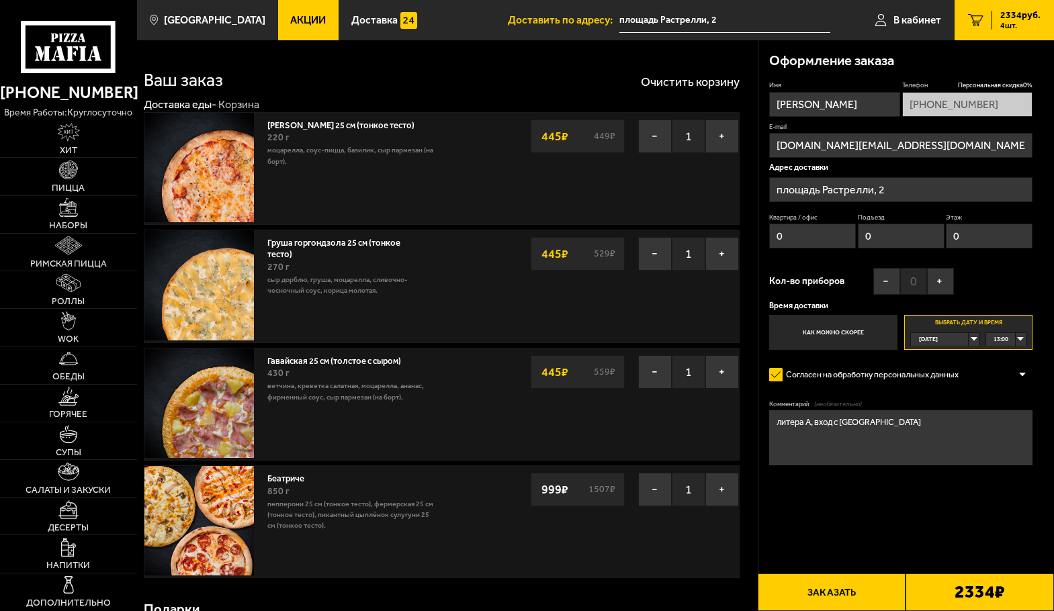
click at [969, 341] on div "[DATE]" at bounding box center [940, 339] width 58 height 13
click at [946, 407] on li "пн, 01.09" at bounding box center [945, 406] width 67 height 13
click at [1022, 340] on div "00:00" at bounding box center [1006, 339] width 40 height 13
click at [1017, 341] on div "00:00" at bounding box center [1006, 339] width 40 height 13
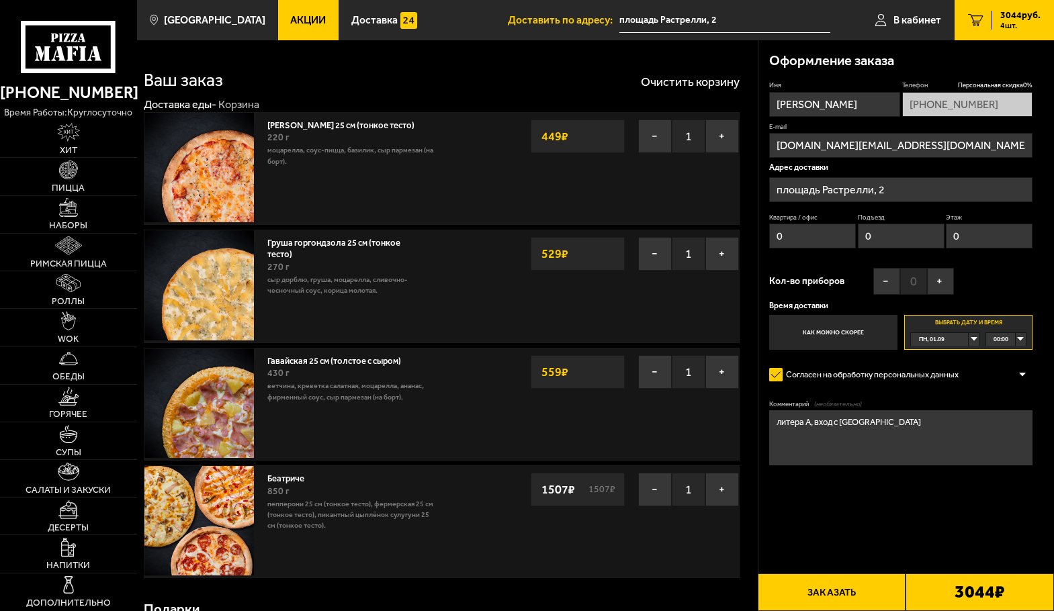
click at [1017, 341] on div "00:00" at bounding box center [1006, 339] width 40 height 13
click at [1003, 398] on span "13:00" at bounding box center [1001, 394] width 15 height 13
click at [969, 339] on div "[DATE]" at bounding box center [940, 339] width 58 height 13
click at [958, 402] on li "пн, 01.09" at bounding box center [945, 406] width 67 height 13
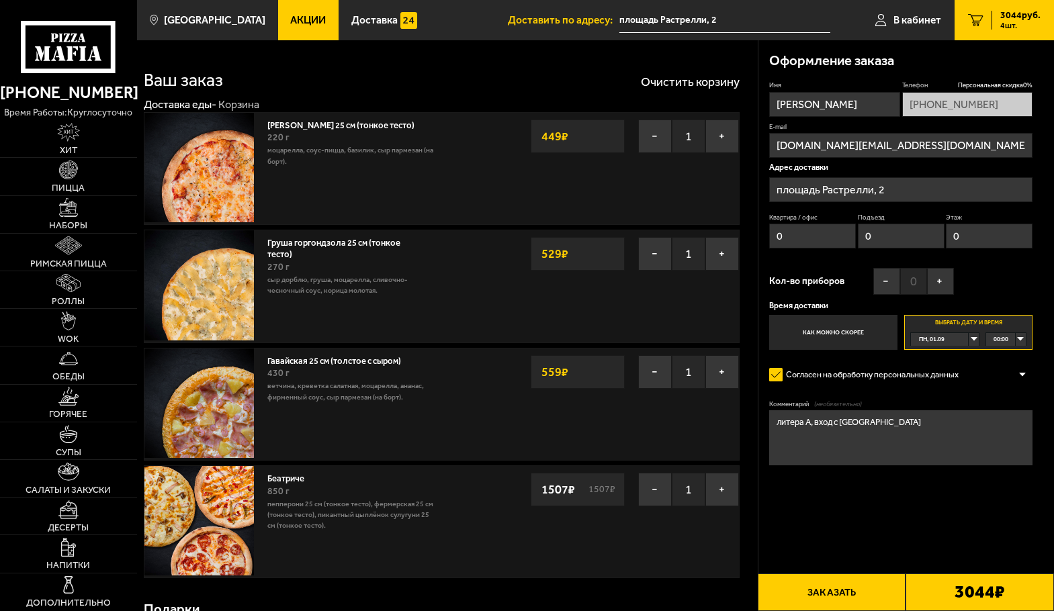
click at [1023, 337] on div "00:00" at bounding box center [1006, 339] width 40 height 13
click at [1001, 398] on span "13:00" at bounding box center [1001, 394] width 15 height 13
click at [968, 338] on div "[DATE]" at bounding box center [940, 339] width 58 height 13
click at [953, 402] on li "пн, 01.09" at bounding box center [945, 406] width 67 height 13
click at [999, 340] on span "00:00" at bounding box center [1001, 339] width 15 height 13
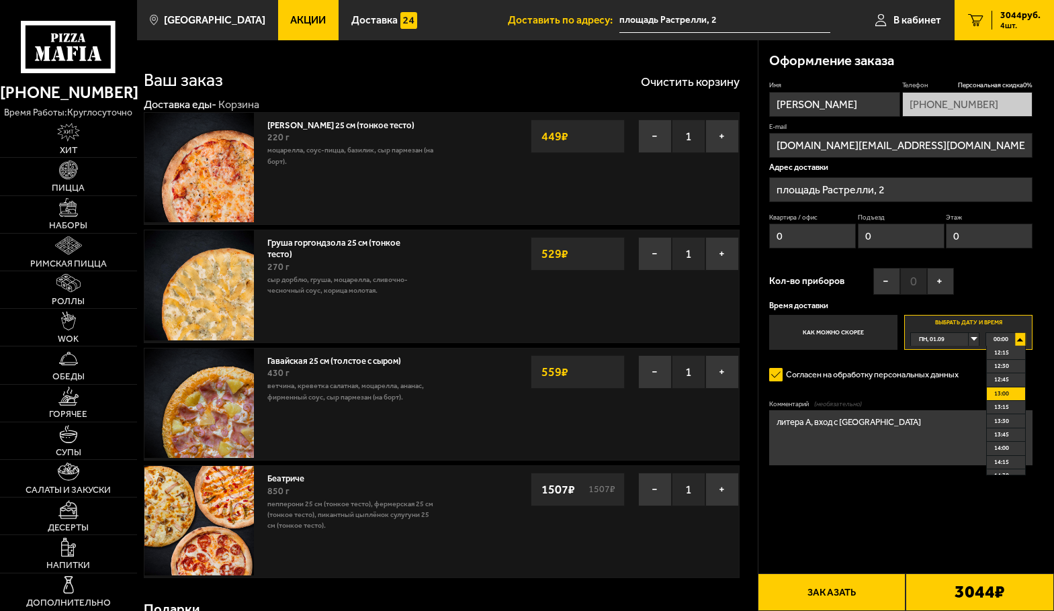
click at [989, 394] on li "13:00" at bounding box center [1006, 394] width 39 height 13
click at [849, 596] on button "Заказать" at bounding box center [832, 593] width 148 height 38
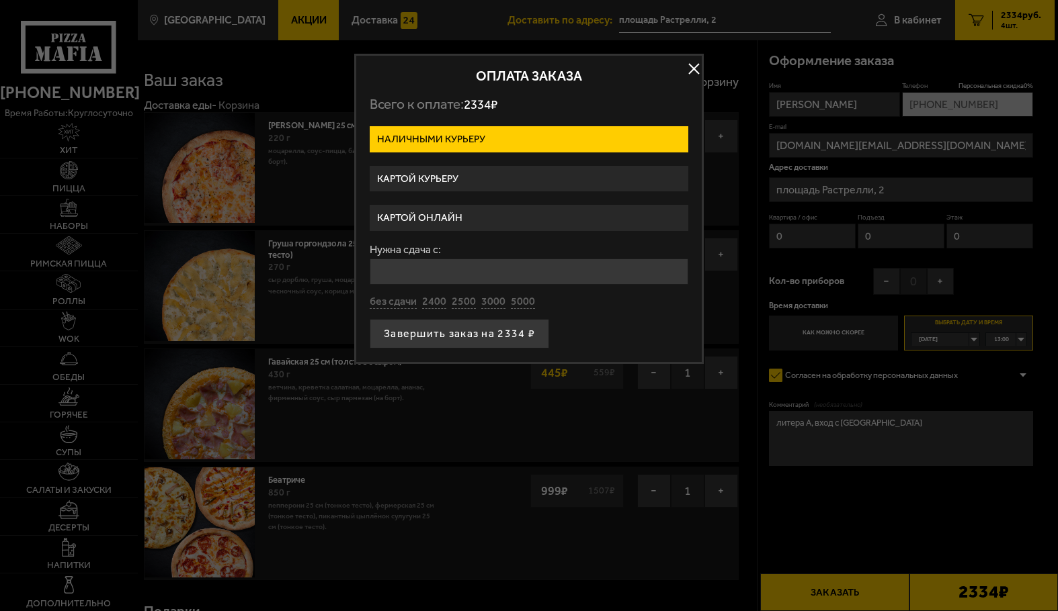
click at [695, 67] on button "button" at bounding box center [693, 69] width 20 height 20
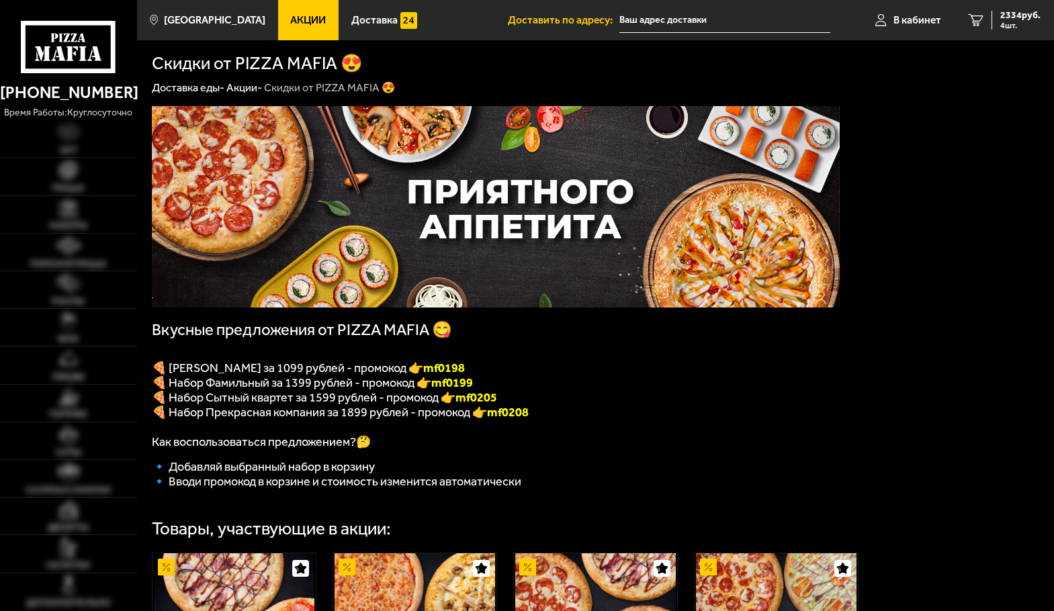
type input "площадь Растрелли, 2"
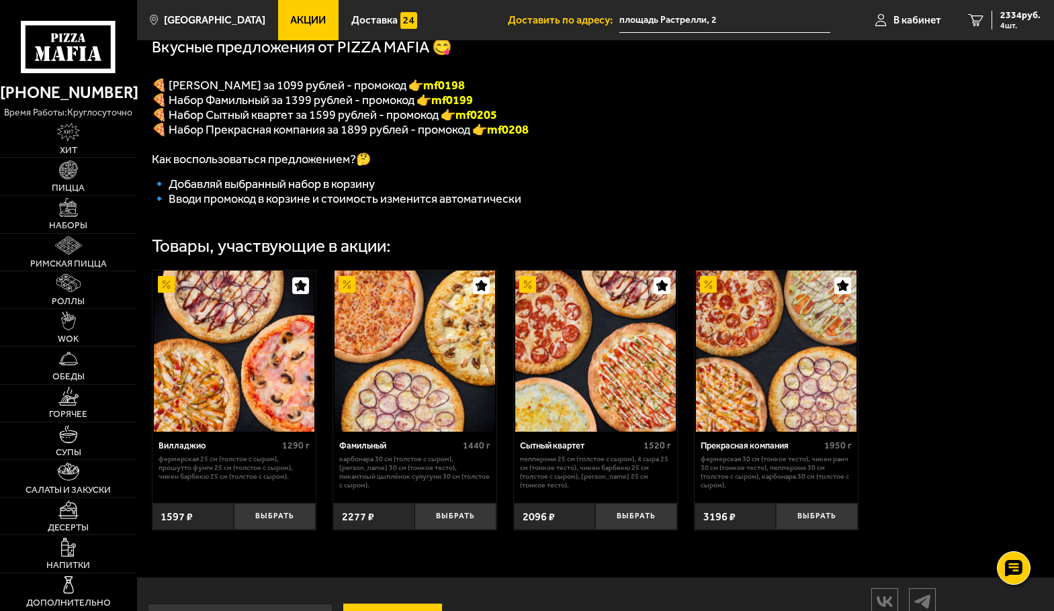
scroll to position [349, 0]
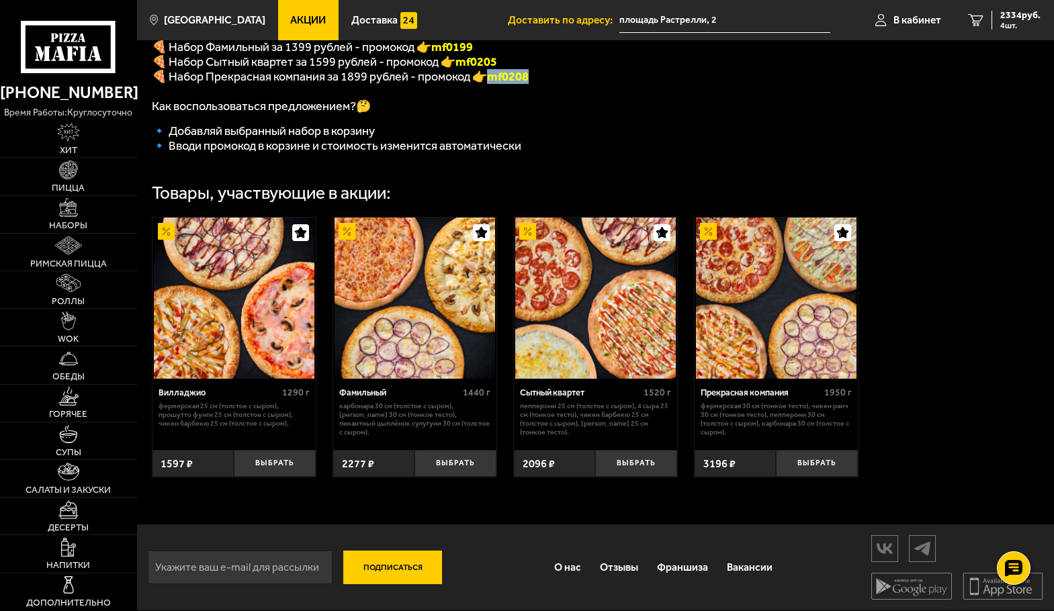
drag, startPoint x: 536, startPoint y: 71, endPoint x: 492, endPoint y: 73, distance: 43.7
click at [492, 73] on p "🍕 Набор Прекрасная компания за 1899 рублей - промокод 👉 mf0208" at bounding box center [496, 76] width 688 height 15
copy span "mf0208"
click at [804, 466] on button "Выбрать" at bounding box center [816, 463] width 81 height 27
click at [1023, 20] on span "5530 руб." at bounding box center [1020, 15] width 40 height 9
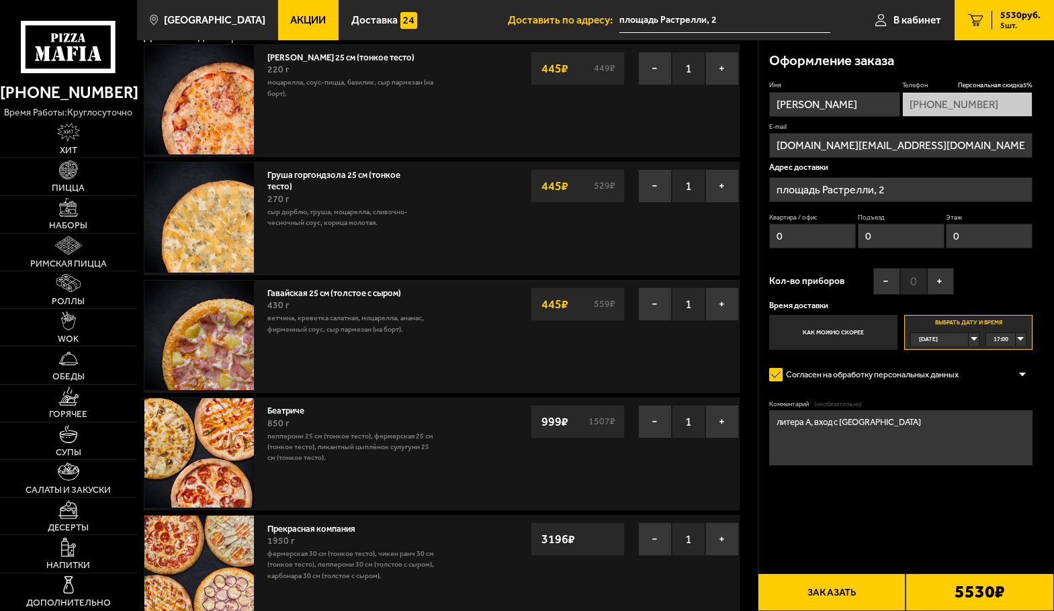
scroll to position [67, 0]
click at [650, 187] on button "−" at bounding box center [655, 187] width 34 height 34
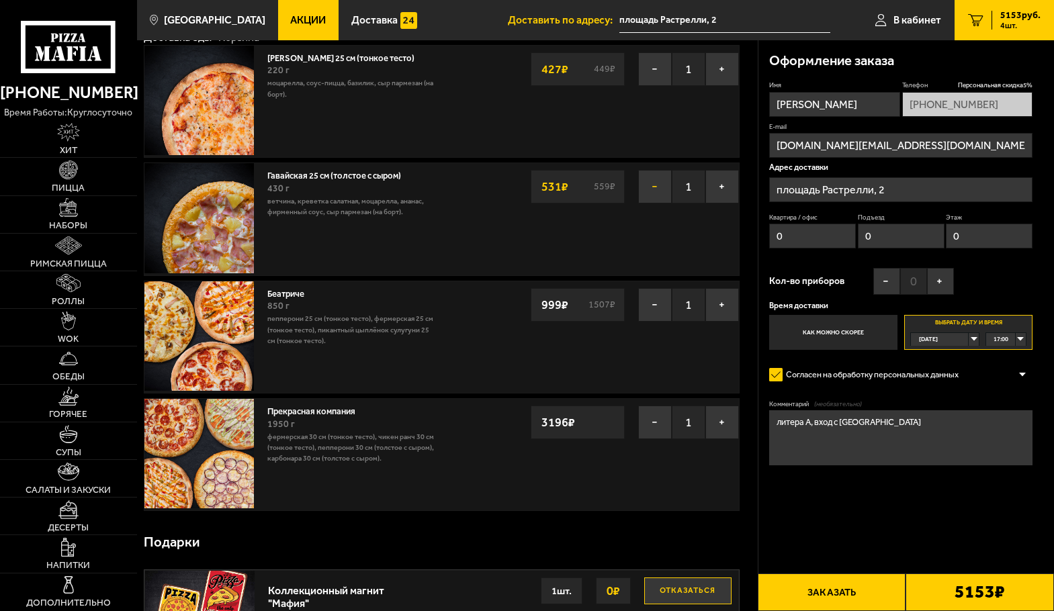
click at [651, 186] on button "−" at bounding box center [655, 187] width 34 height 34
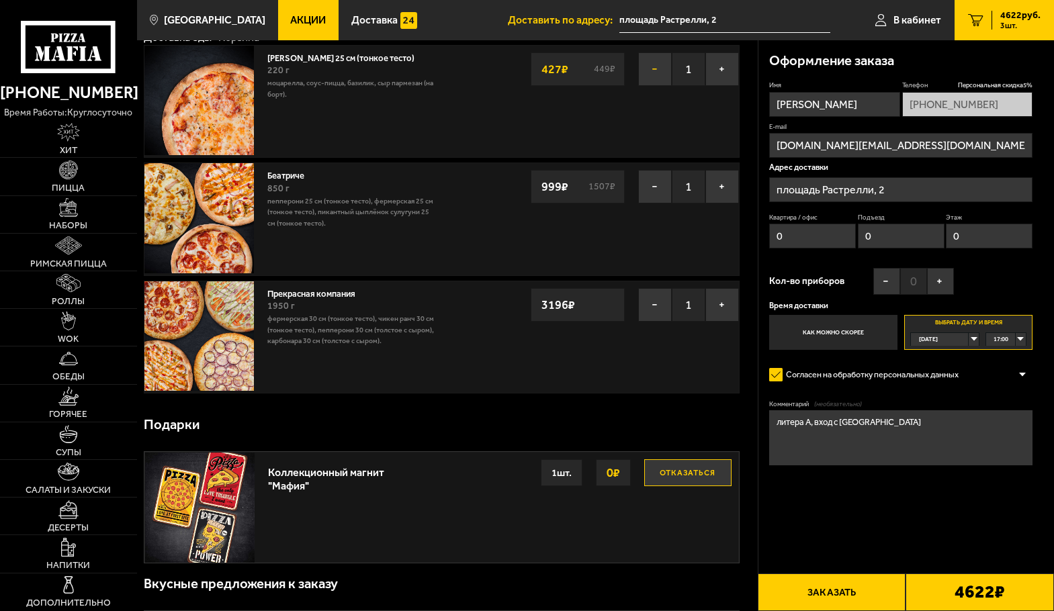
click at [651, 66] on button "−" at bounding box center [655, 69] width 34 height 34
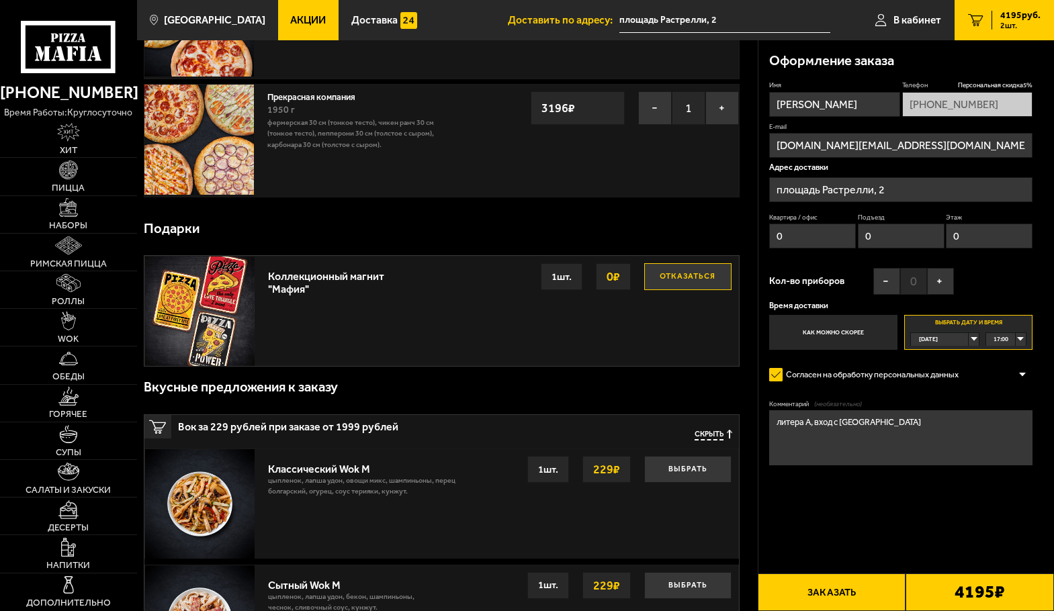
scroll to position [0, 0]
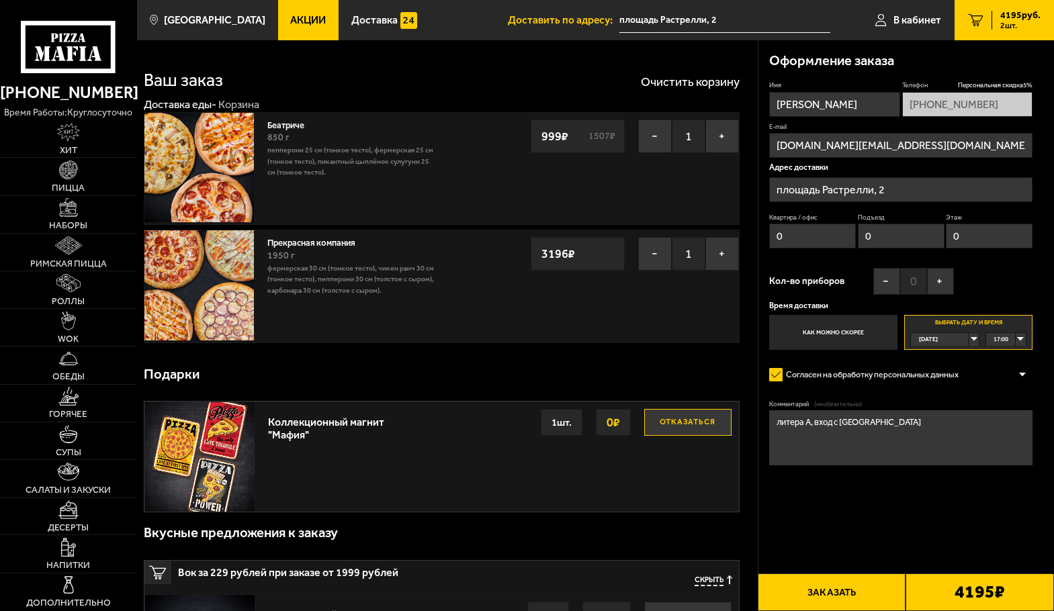
click at [552, 261] on strong "3196 ₽" at bounding box center [558, 254] width 40 height 26
click at [452, 259] on div "Прекрасная компания 1950 г Фермерская 30 см (тонкое тесто), Чикен Ранч 30 см (т…" at bounding box center [442, 286] width 596 height 113
click at [288, 247] on link "Прекрасная компания" at bounding box center [316, 240] width 99 height 13
click at [933, 445] on textarea "литера А, вход с [GEOGRAPHIC_DATA]" at bounding box center [900, 438] width 263 height 55
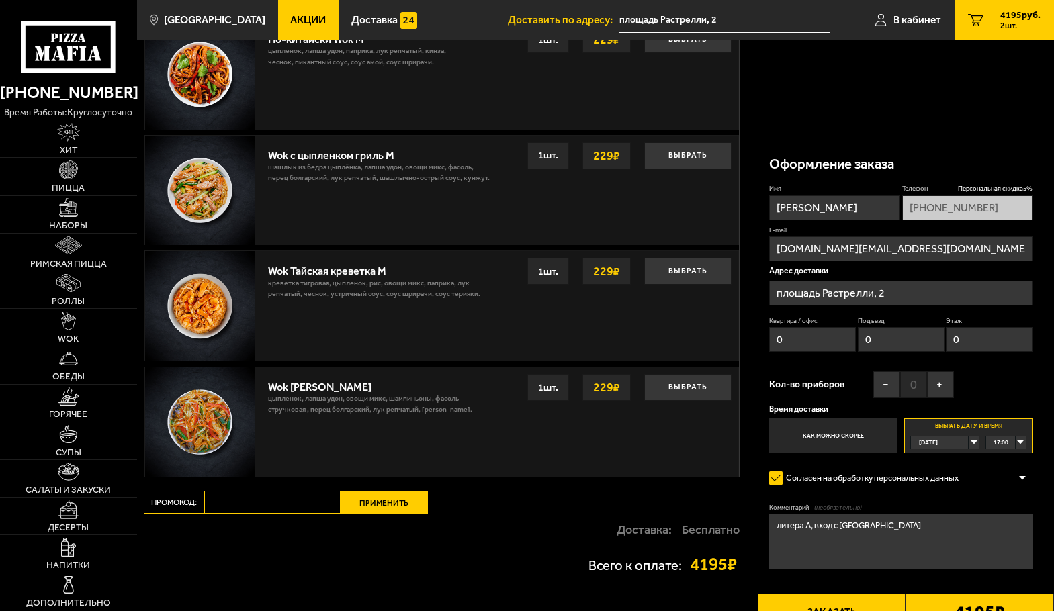
scroll to position [918, 0]
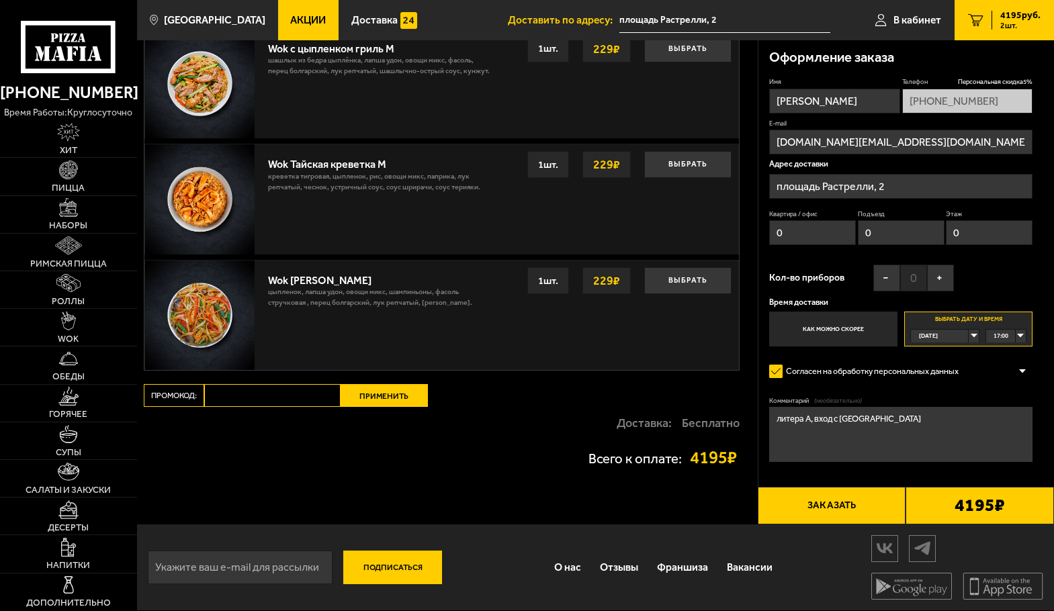
click at [288, 395] on input "Промокод:" at bounding box center [272, 395] width 136 height 23
paste input "mf0208"
type input "mf0208"
click at [377, 400] on button "Применить" at bounding box center [384, 395] width 87 height 23
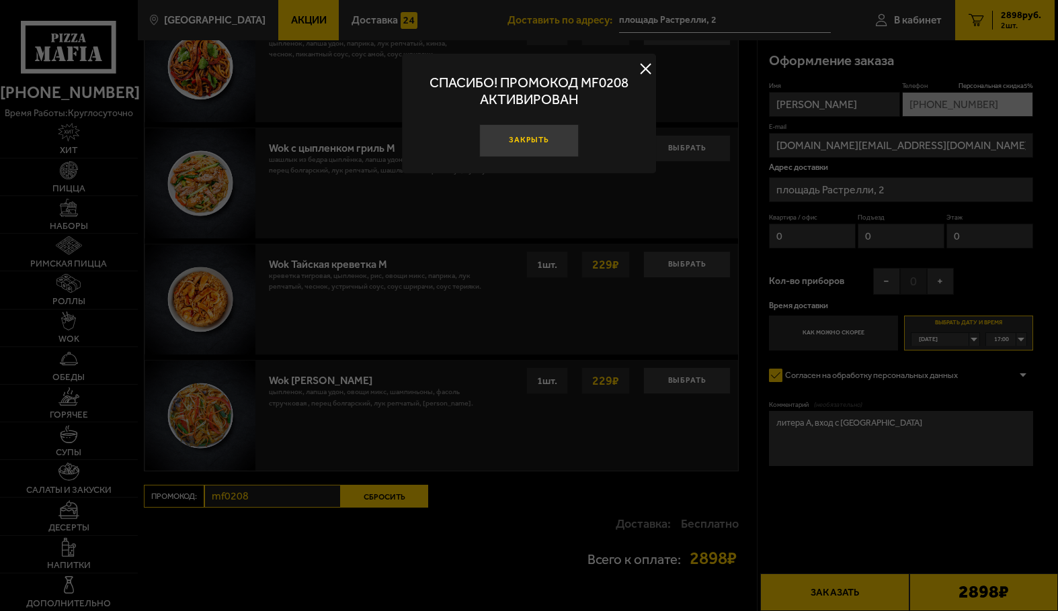
click at [545, 142] on button "Закрыть" at bounding box center [528, 140] width 99 height 33
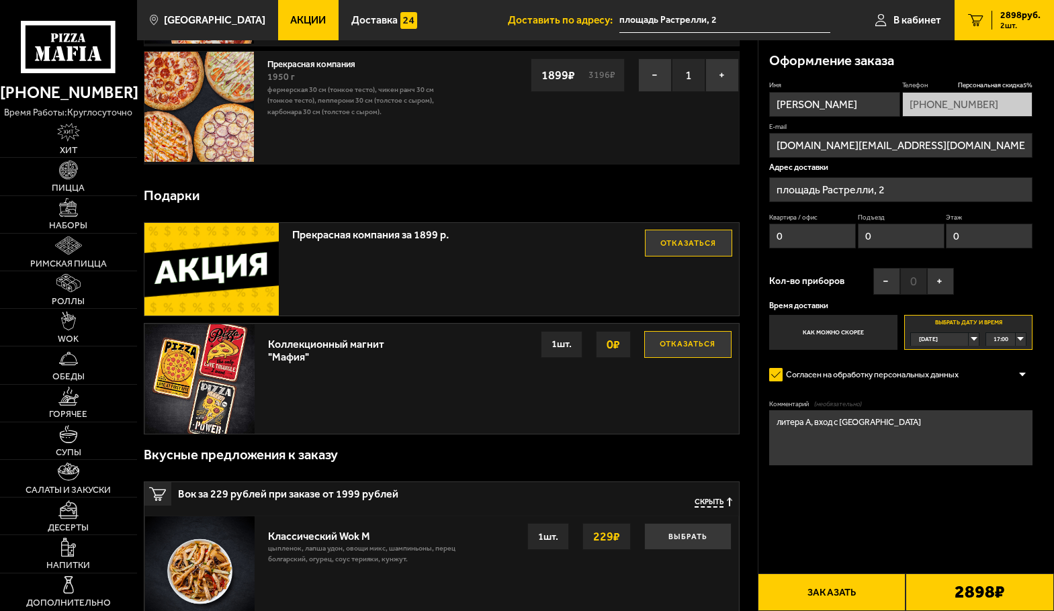
scroll to position [0, 0]
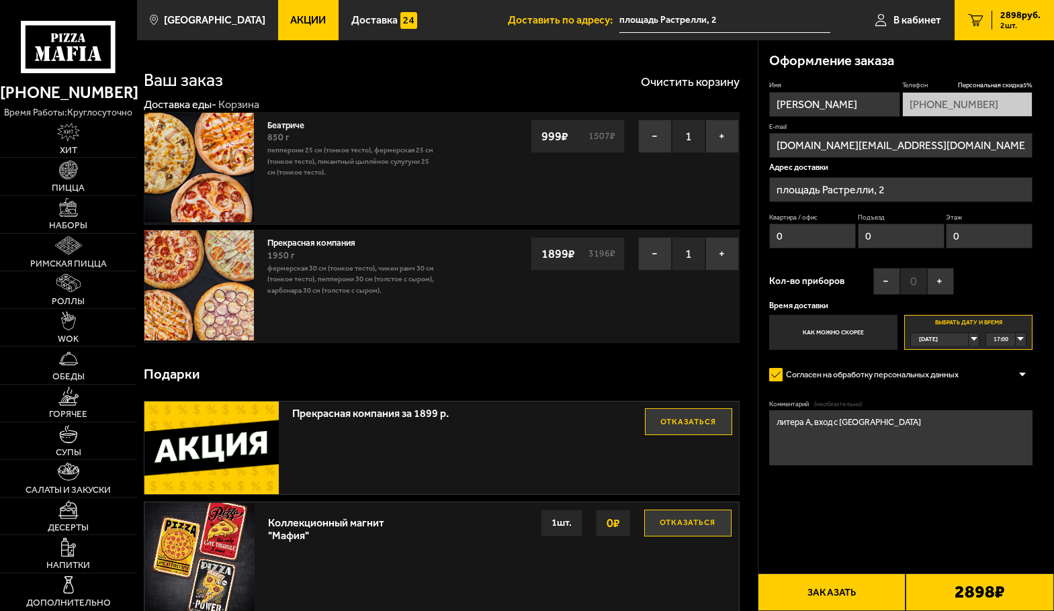
click at [969, 342] on div "[DATE]" at bounding box center [940, 339] width 58 height 13
click at [948, 406] on li "пн, 01.09" at bounding box center [945, 406] width 67 height 13
click at [1019, 342] on div "00:00" at bounding box center [1006, 339] width 40 height 13
click at [1007, 398] on span "13:00" at bounding box center [1001, 394] width 15 height 13
